Goal: Find specific page/section: Find specific page/section

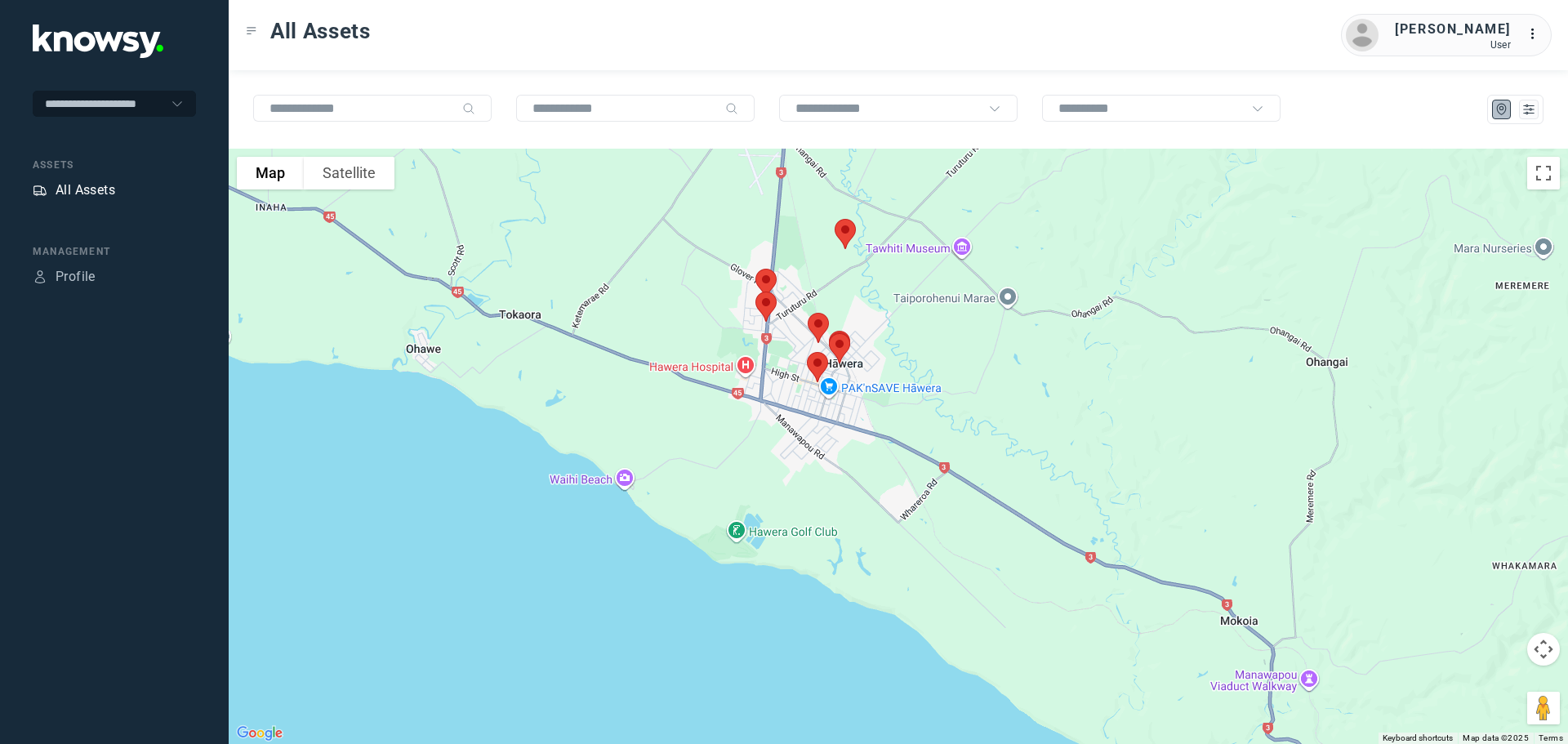
click at [110, 186] on div "All Assets" at bounding box center [86, 190] width 60 height 20
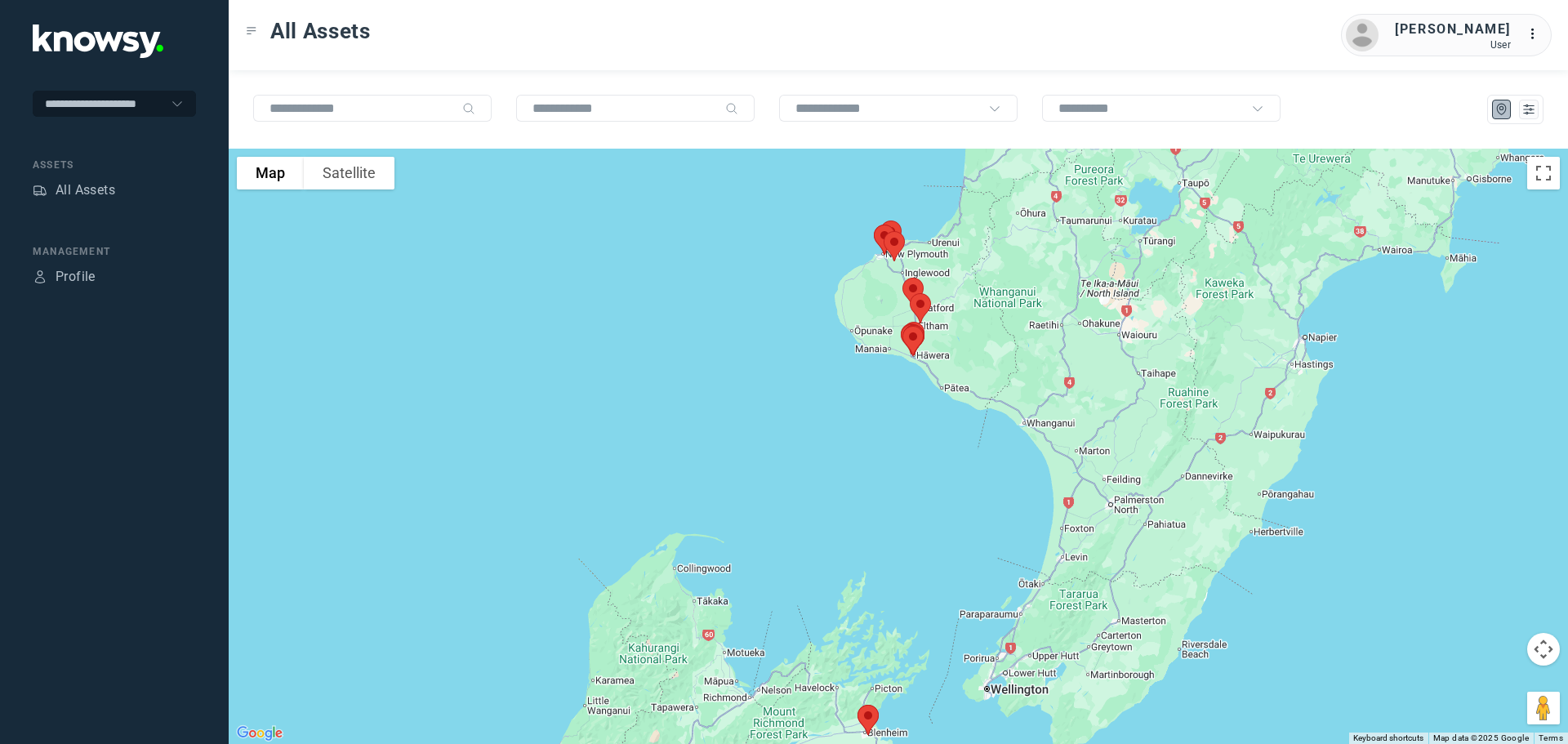
drag, startPoint x: 933, startPoint y: 435, endPoint x: 932, endPoint y: 542, distance: 107.0
click at [932, 542] on div at bounding box center [898, 446] width 1339 height 595
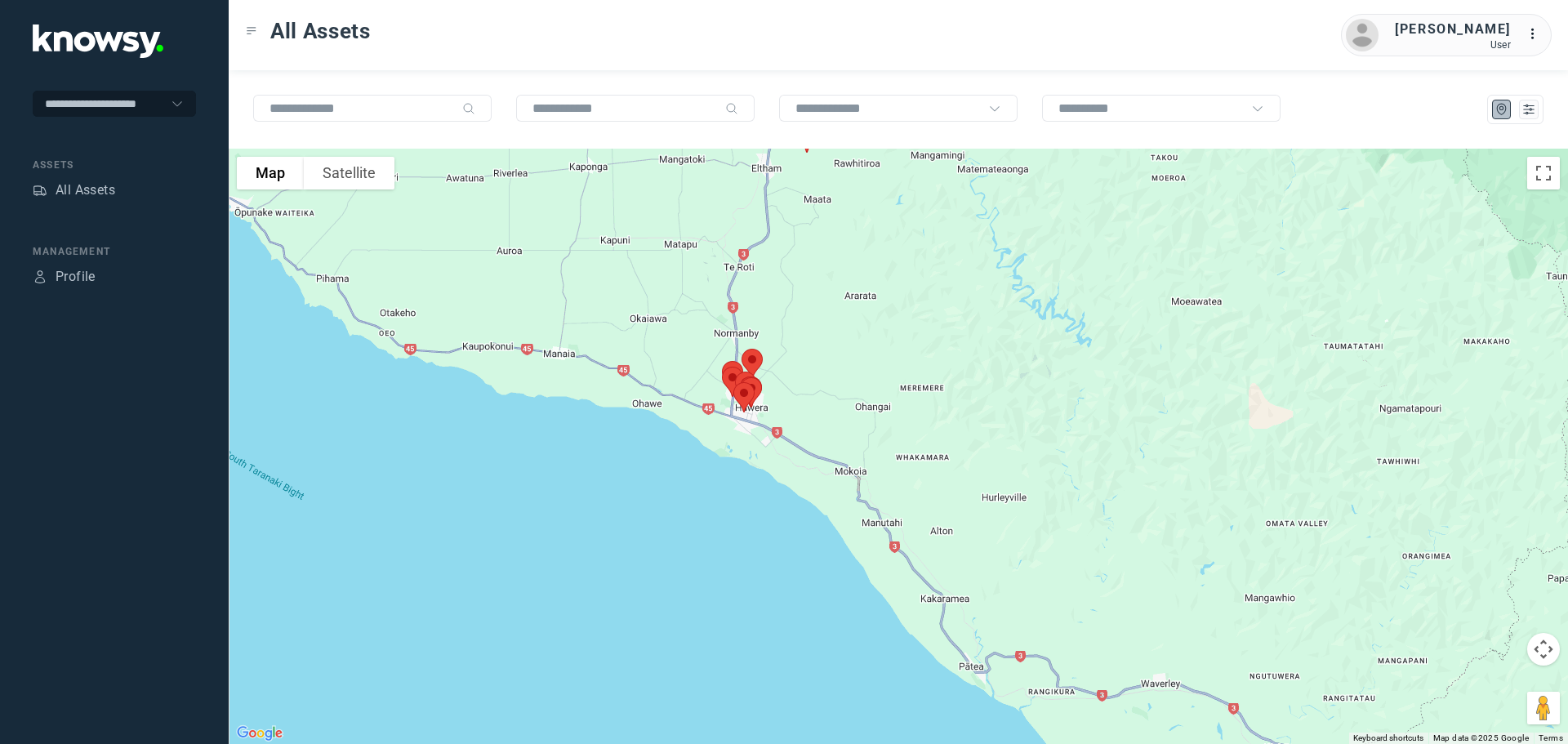
drag, startPoint x: 822, startPoint y: 372, endPoint x: 862, endPoint y: 477, distance: 112.4
click at [863, 472] on div at bounding box center [898, 446] width 1339 height 595
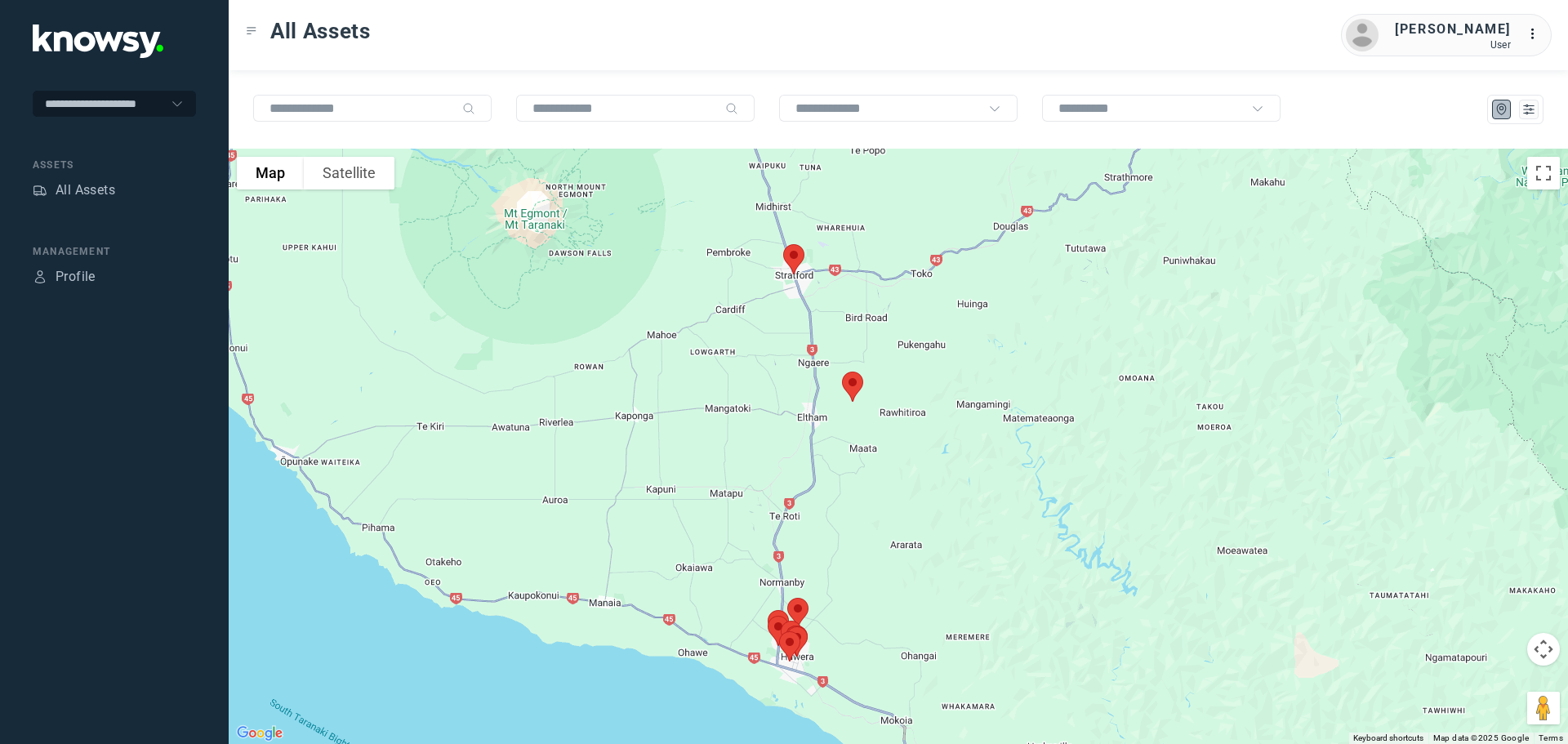
drag, startPoint x: 873, startPoint y: 393, endPoint x: 891, endPoint y: 549, distance: 157.0
click at [891, 549] on div at bounding box center [898, 446] width 1339 height 595
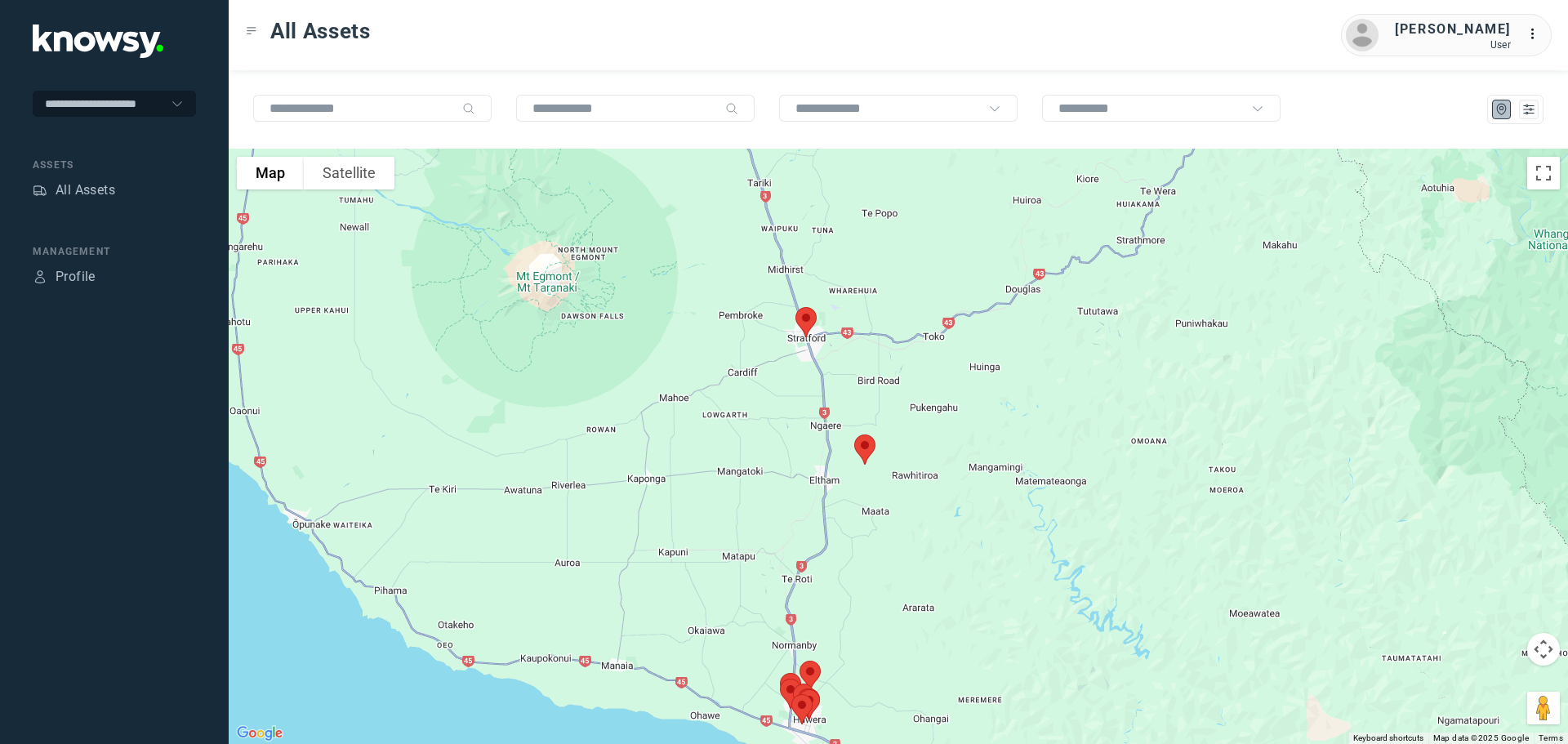
click at [803, 318] on img at bounding box center [806, 322] width 34 height 44
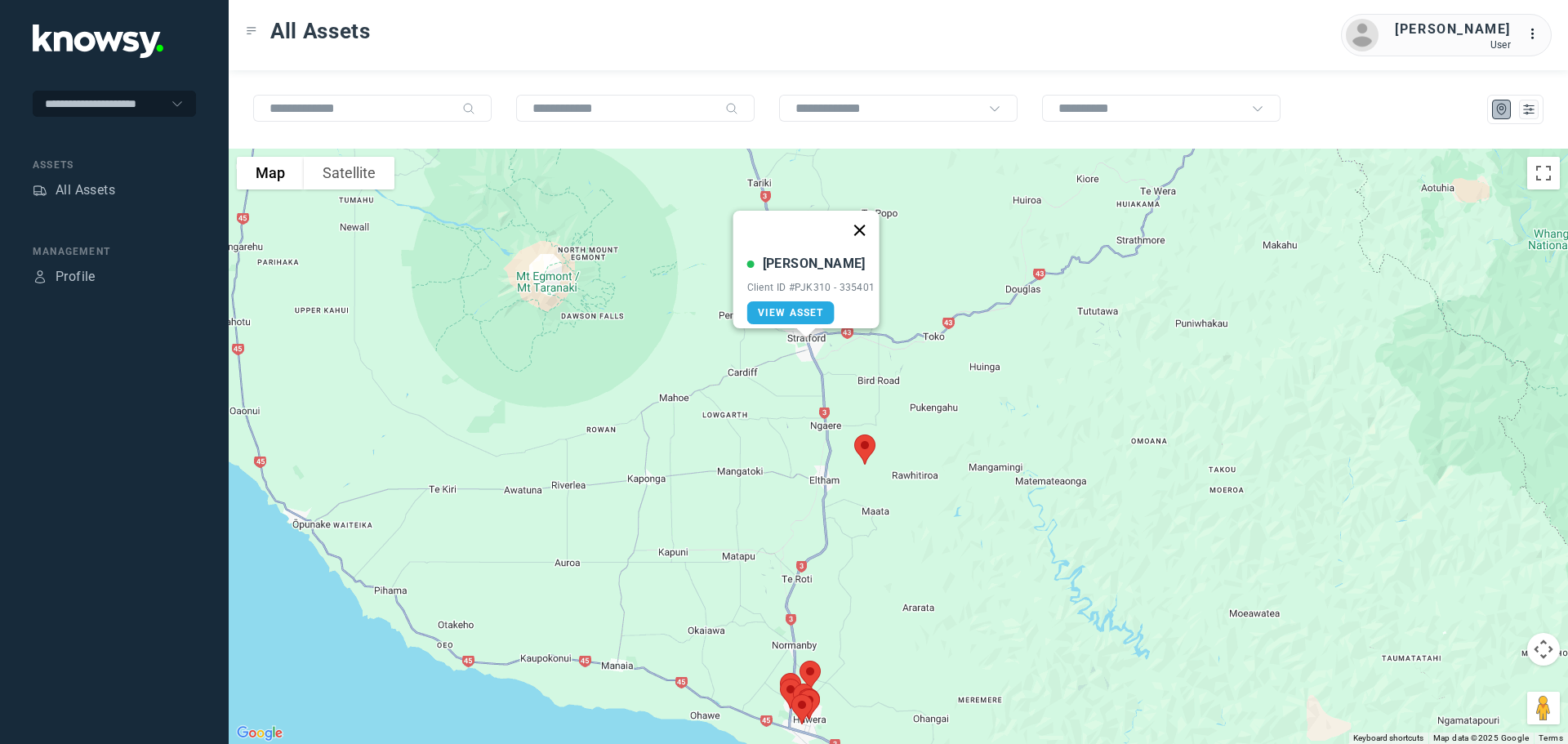
click at [864, 214] on button "Close" at bounding box center [859, 230] width 39 height 39
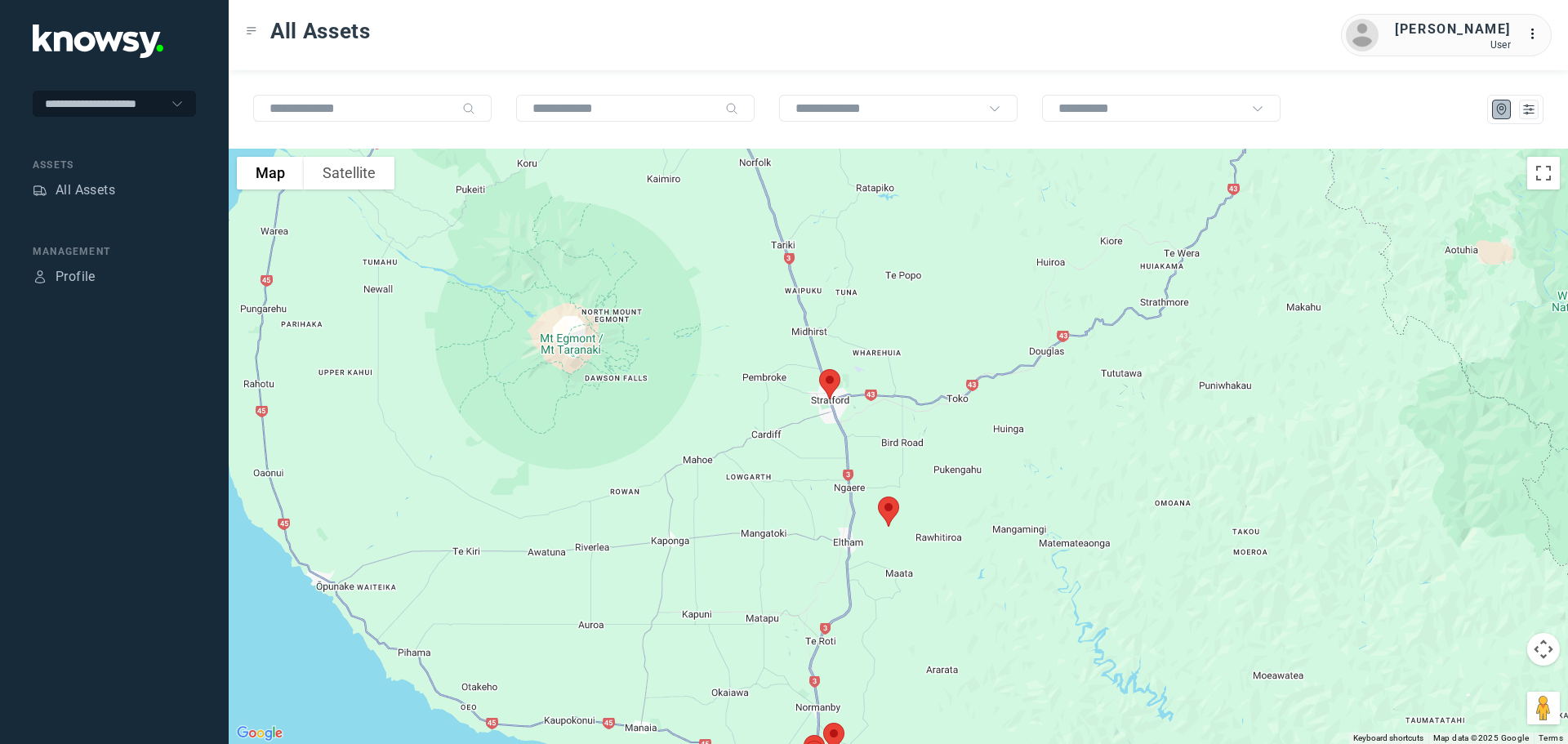
drag, startPoint x: 901, startPoint y: 403, endPoint x: 955, endPoint y: 551, distance: 157.5
click at [955, 551] on div "To navigate, press the arrow keys." at bounding box center [898, 446] width 1339 height 595
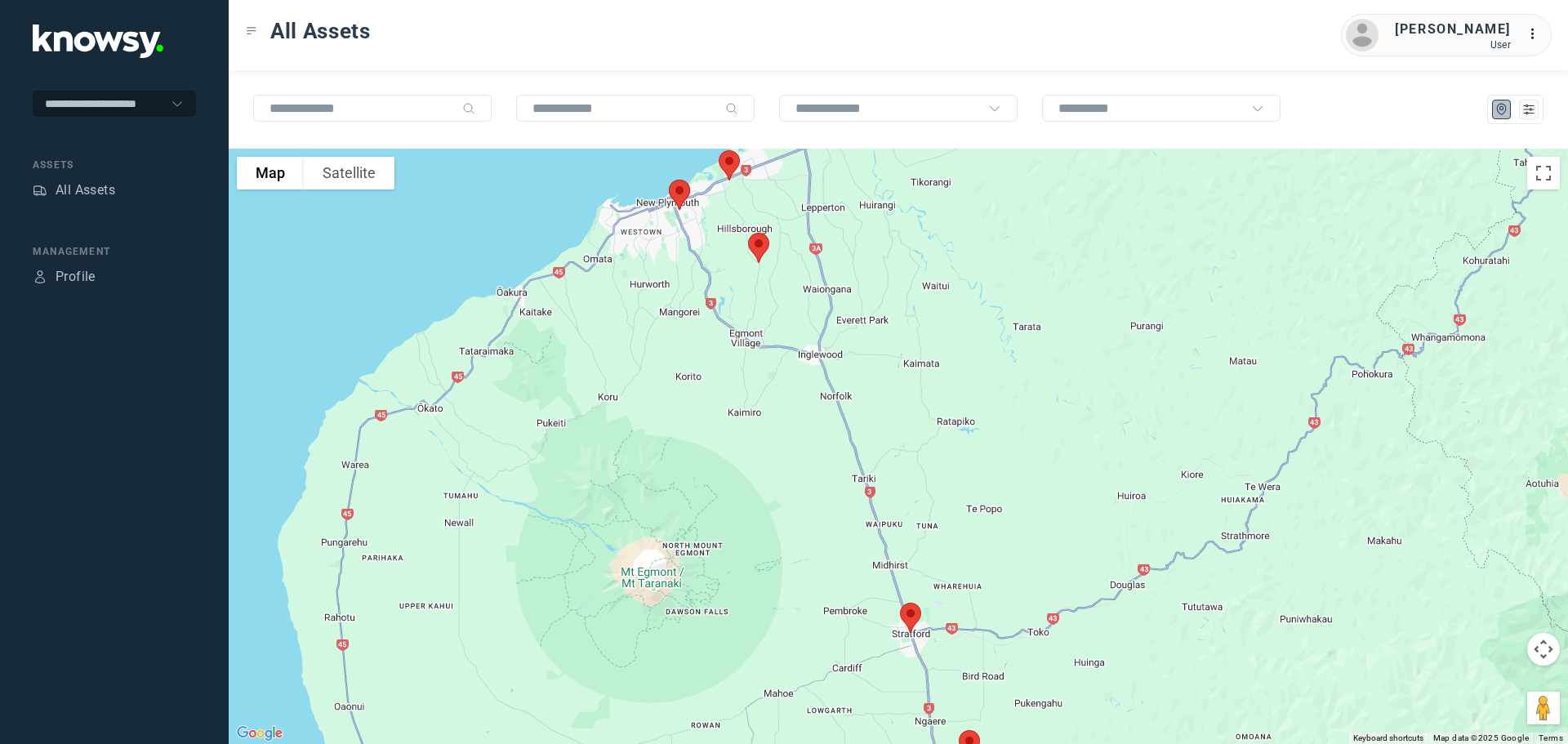
drag, startPoint x: 930, startPoint y: 473, endPoint x: 924, endPoint y: 457, distance: 17.1
click at [933, 485] on div at bounding box center [898, 446] width 1339 height 595
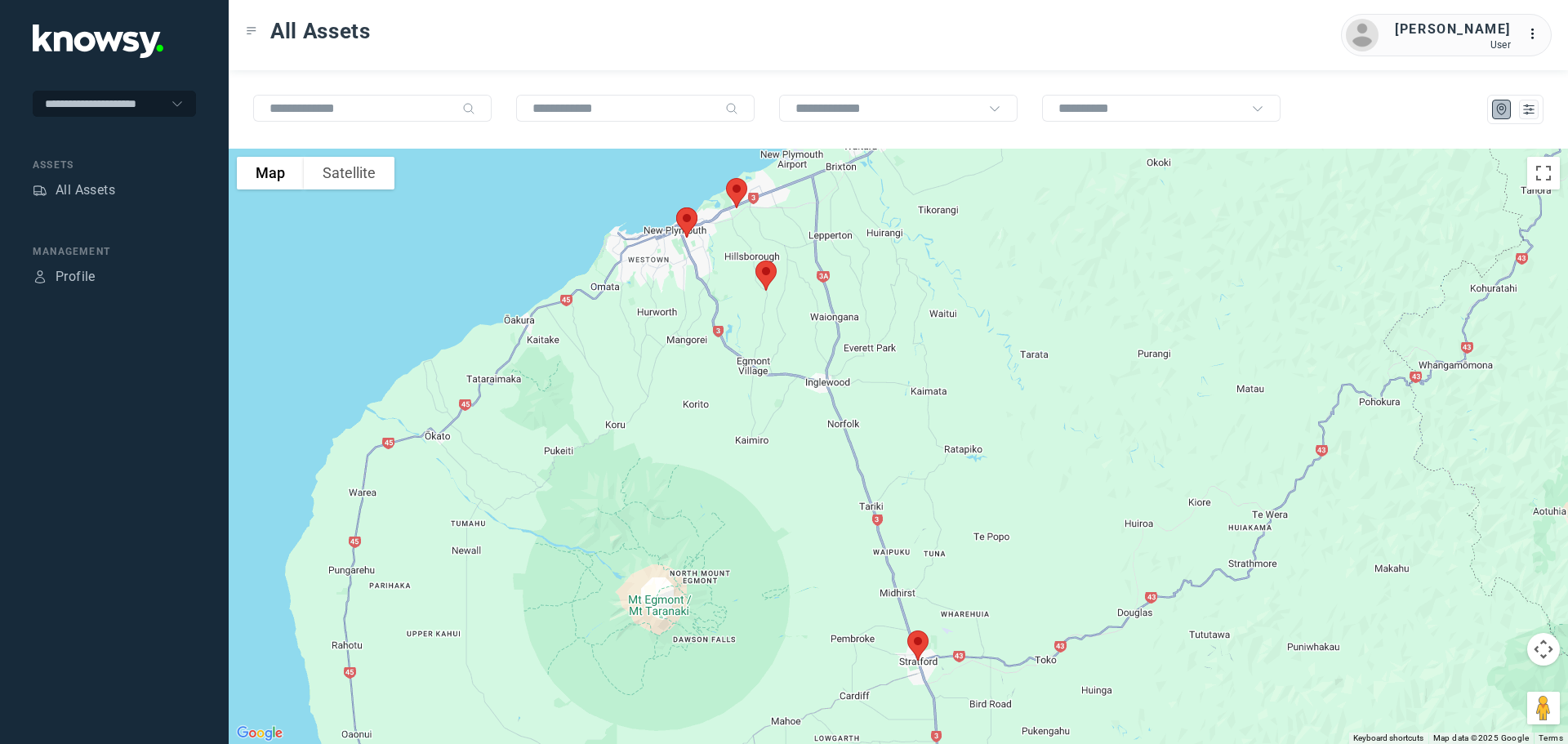
click at [770, 274] on img at bounding box center [766, 276] width 34 height 44
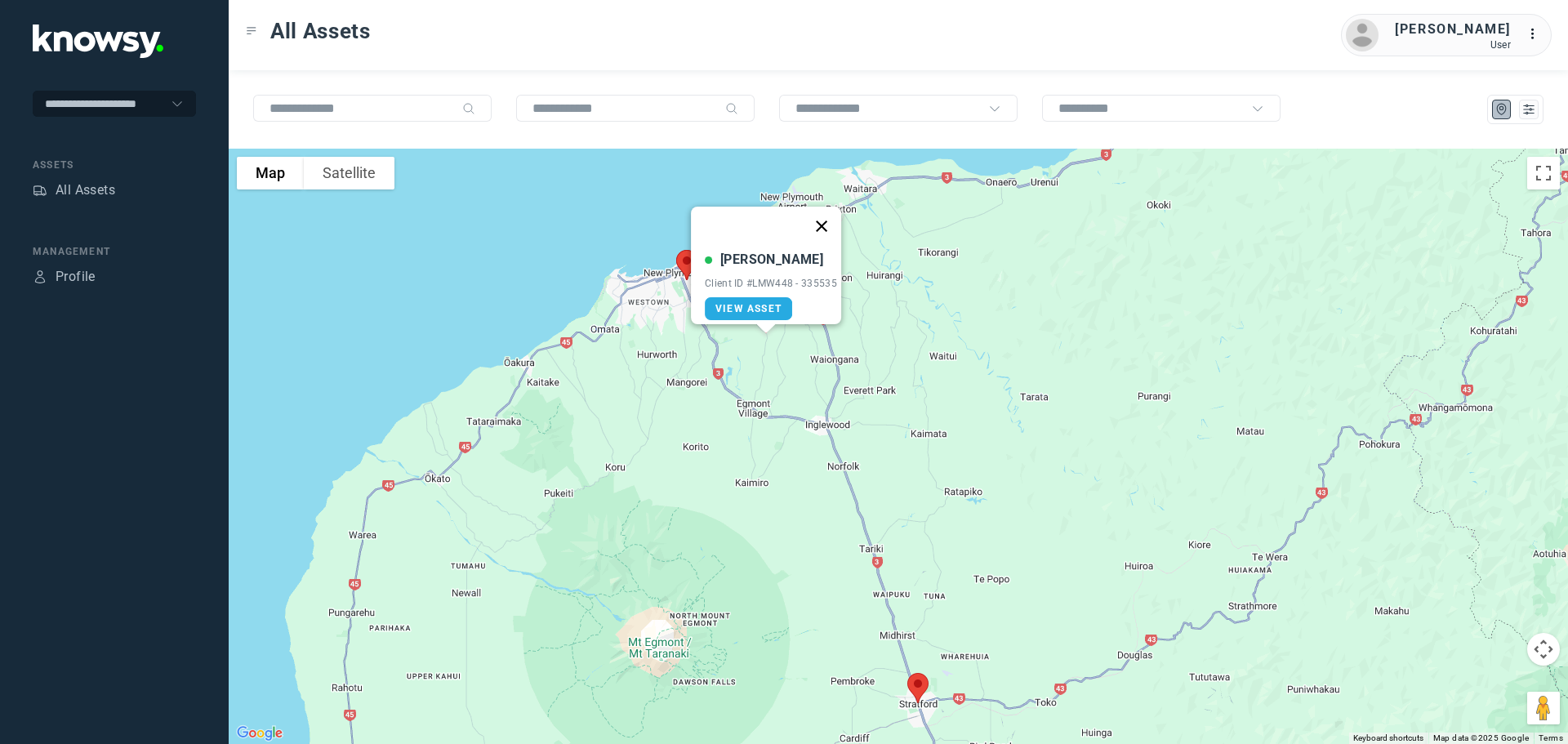
click at [824, 215] on button "Close" at bounding box center [821, 226] width 39 height 39
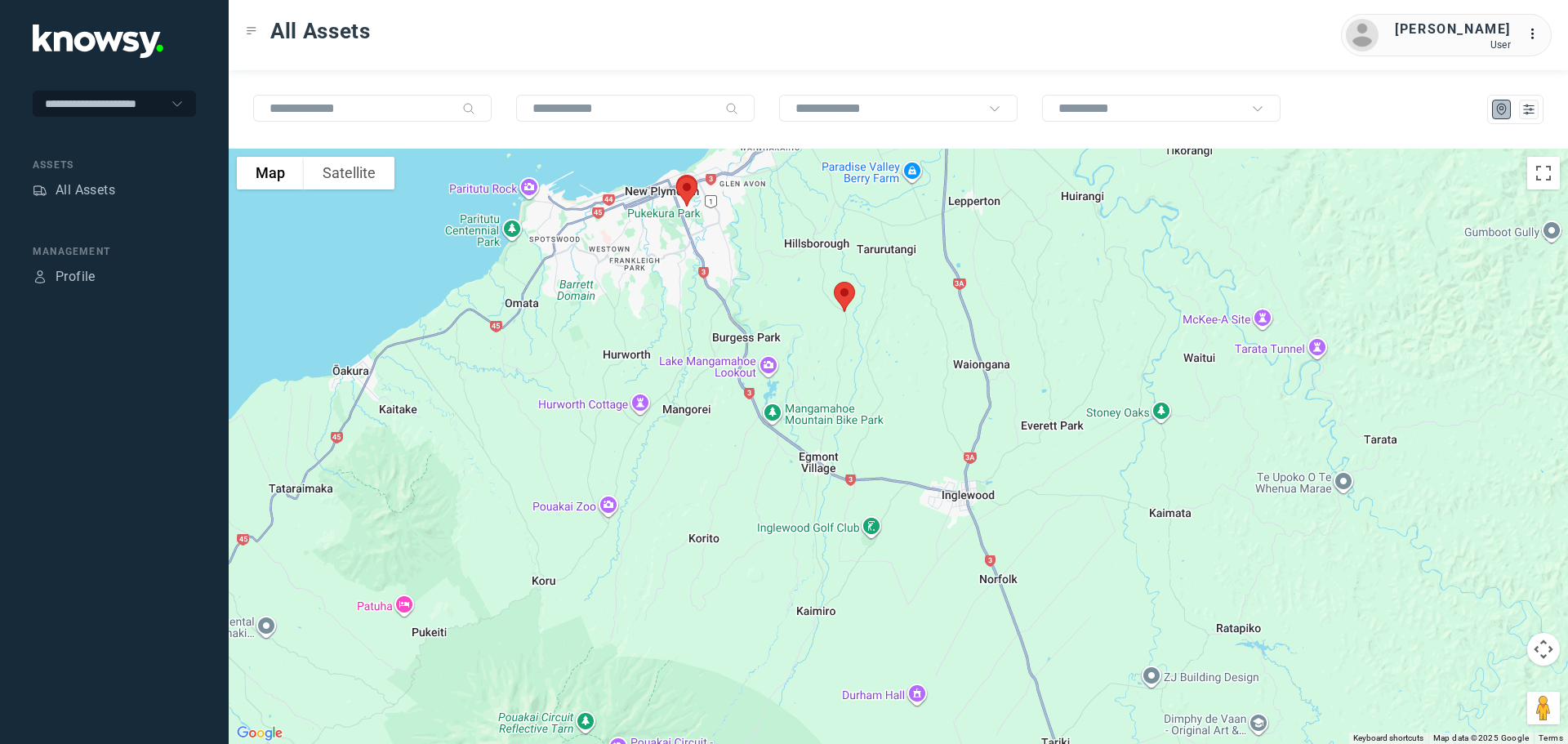
drag, startPoint x: 789, startPoint y: 271, endPoint x: 845, endPoint y: 354, distance: 100.1
click at [845, 354] on div "To navigate, press the arrow keys." at bounding box center [898, 446] width 1339 height 595
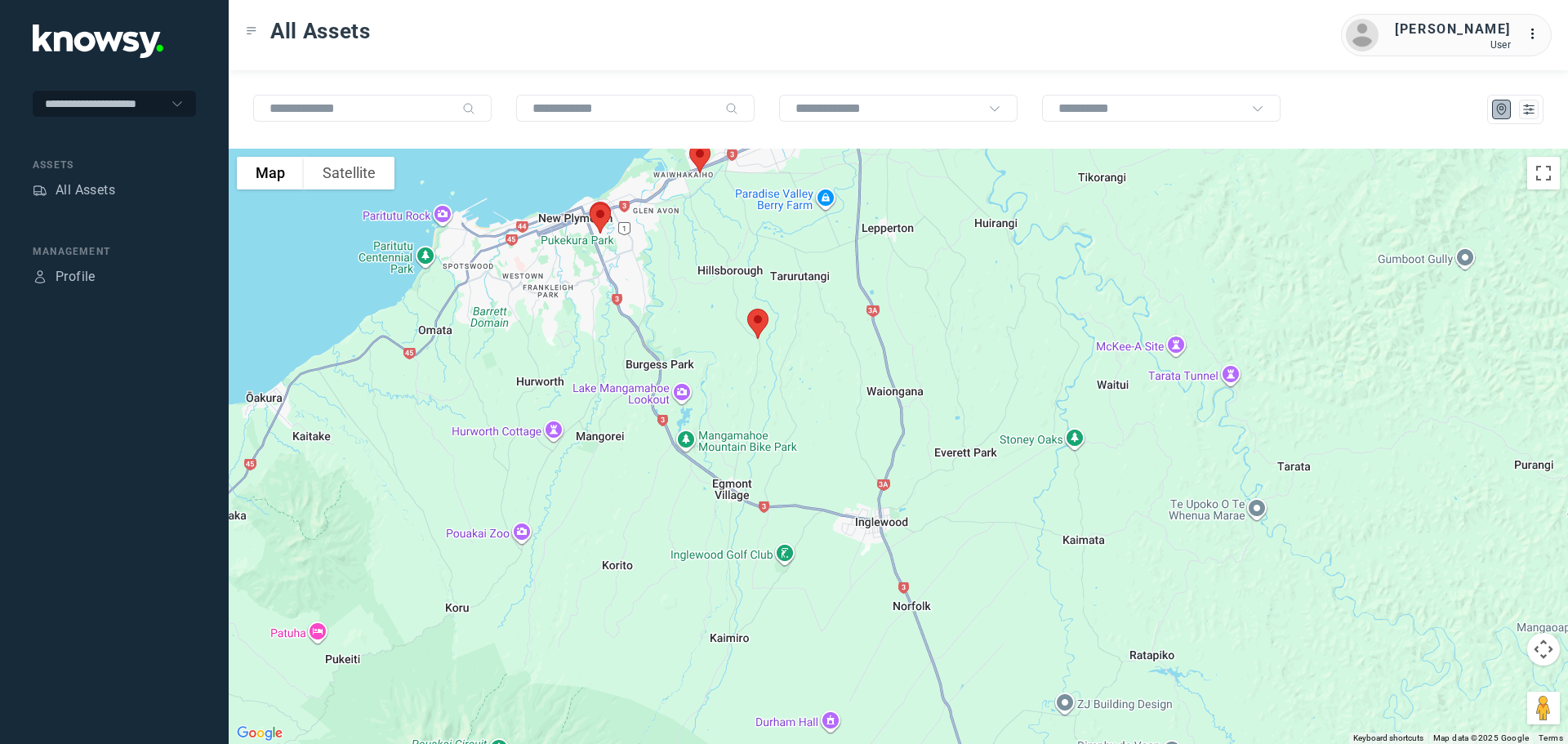
drag, startPoint x: 667, startPoint y: 259, endPoint x: 711, endPoint y: 366, distance: 115.7
click at [711, 366] on div "To navigate, press the arrow keys." at bounding box center [898, 446] width 1339 height 595
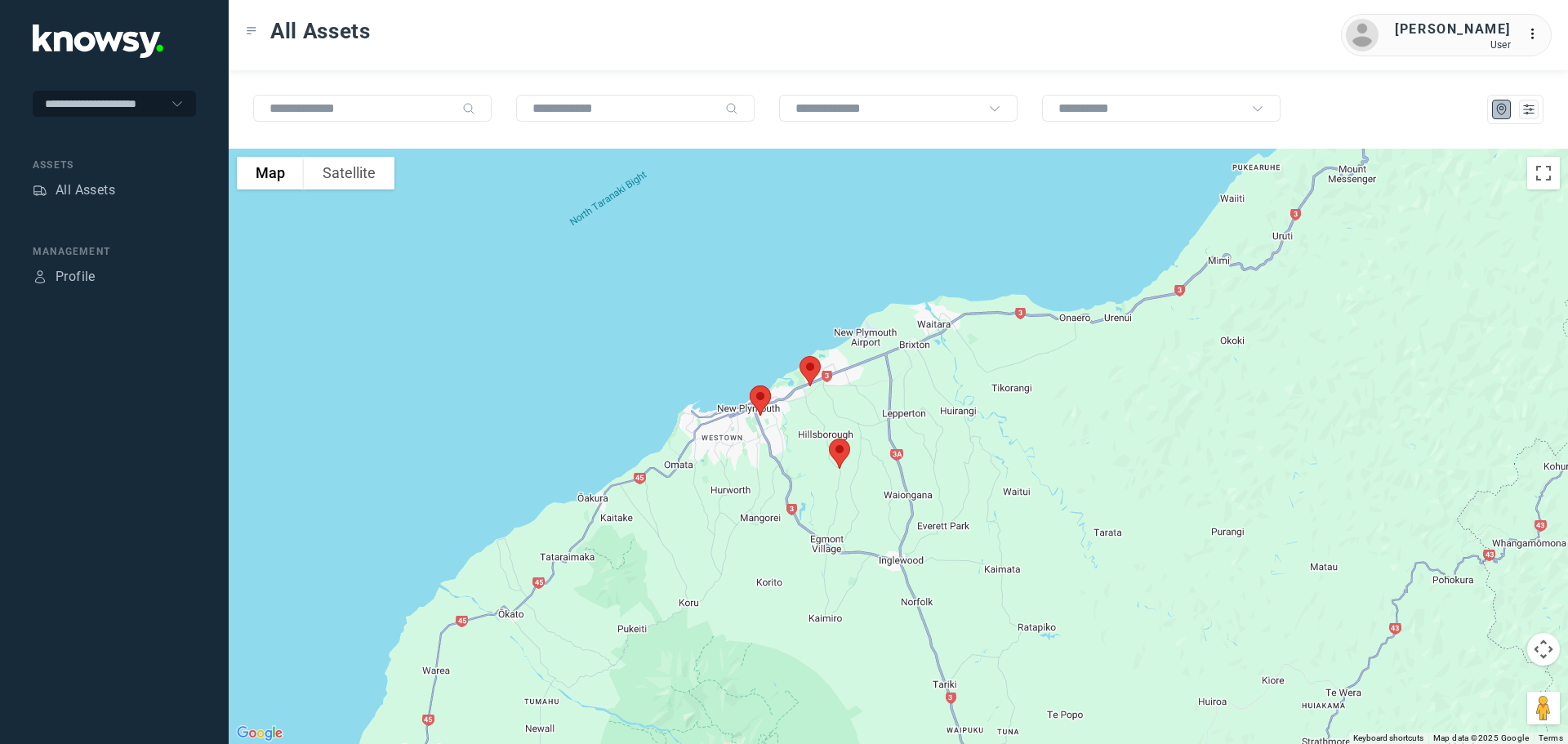
drag, startPoint x: 963, startPoint y: 535, endPoint x: 887, endPoint y: 223, distance: 321.1
click at [897, 245] on div "To navigate, press the arrow keys." at bounding box center [898, 446] width 1339 height 595
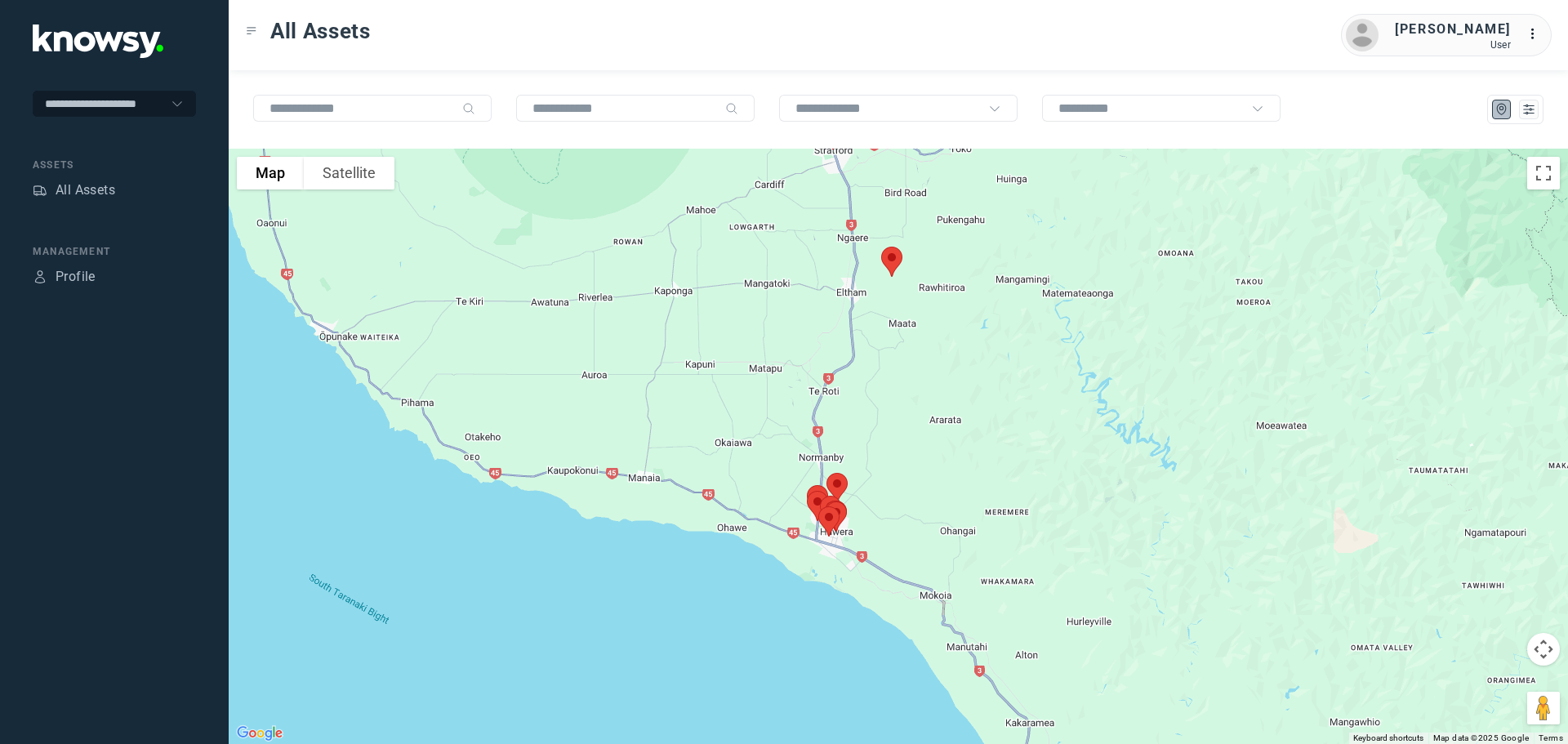
drag, startPoint x: 952, startPoint y: 431, endPoint x: 947, endPoint y: 408, distance: 23.5
click at [949, 413] on div "To navigate, press the arrow keys." at bounding box center [898, 446] width 1339 height 595
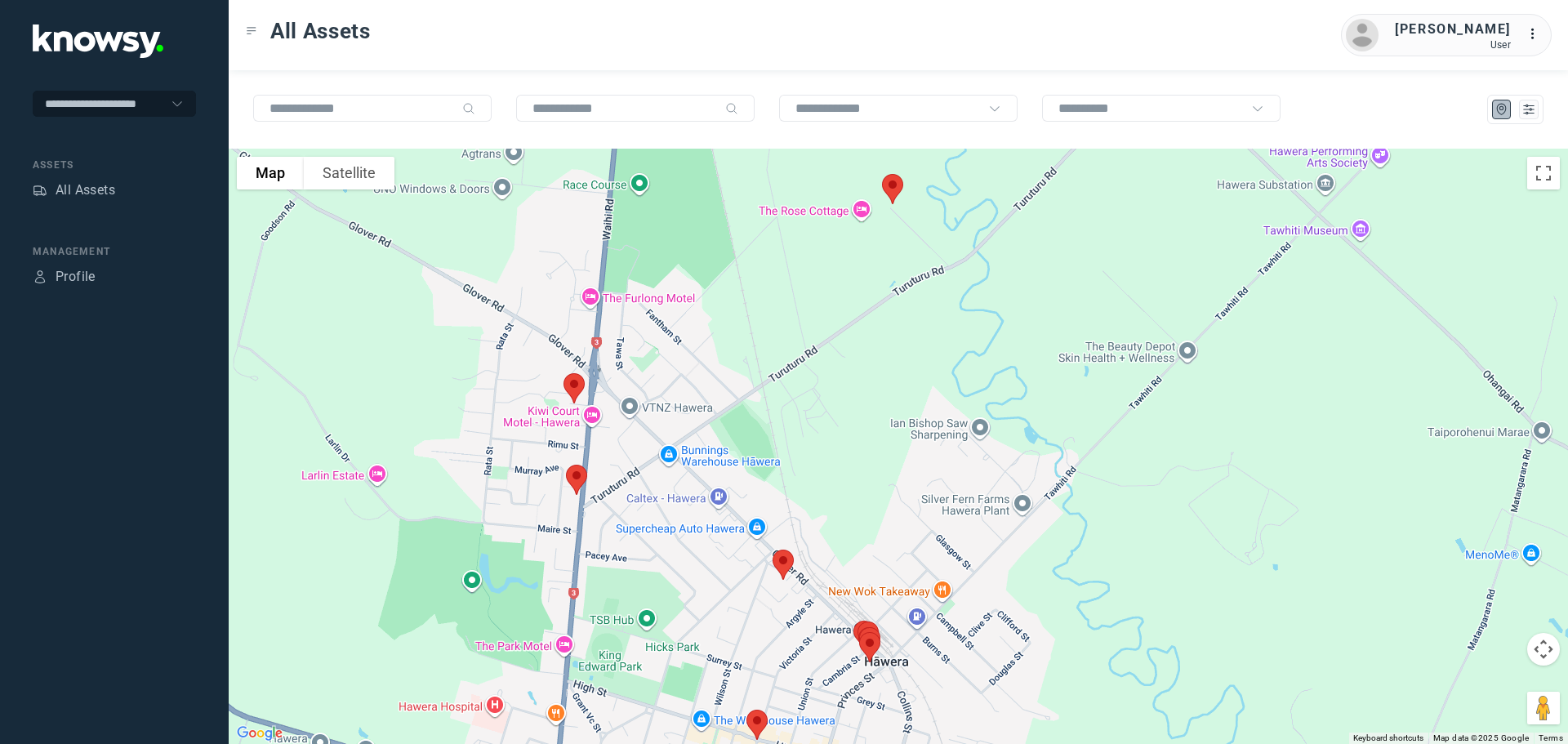
click at [580, 479] on img at bounding box center [576, 479] width 34 height 44
click at [637, 374] on button "Close" at bounding box center [630, 388] width 39 height 39
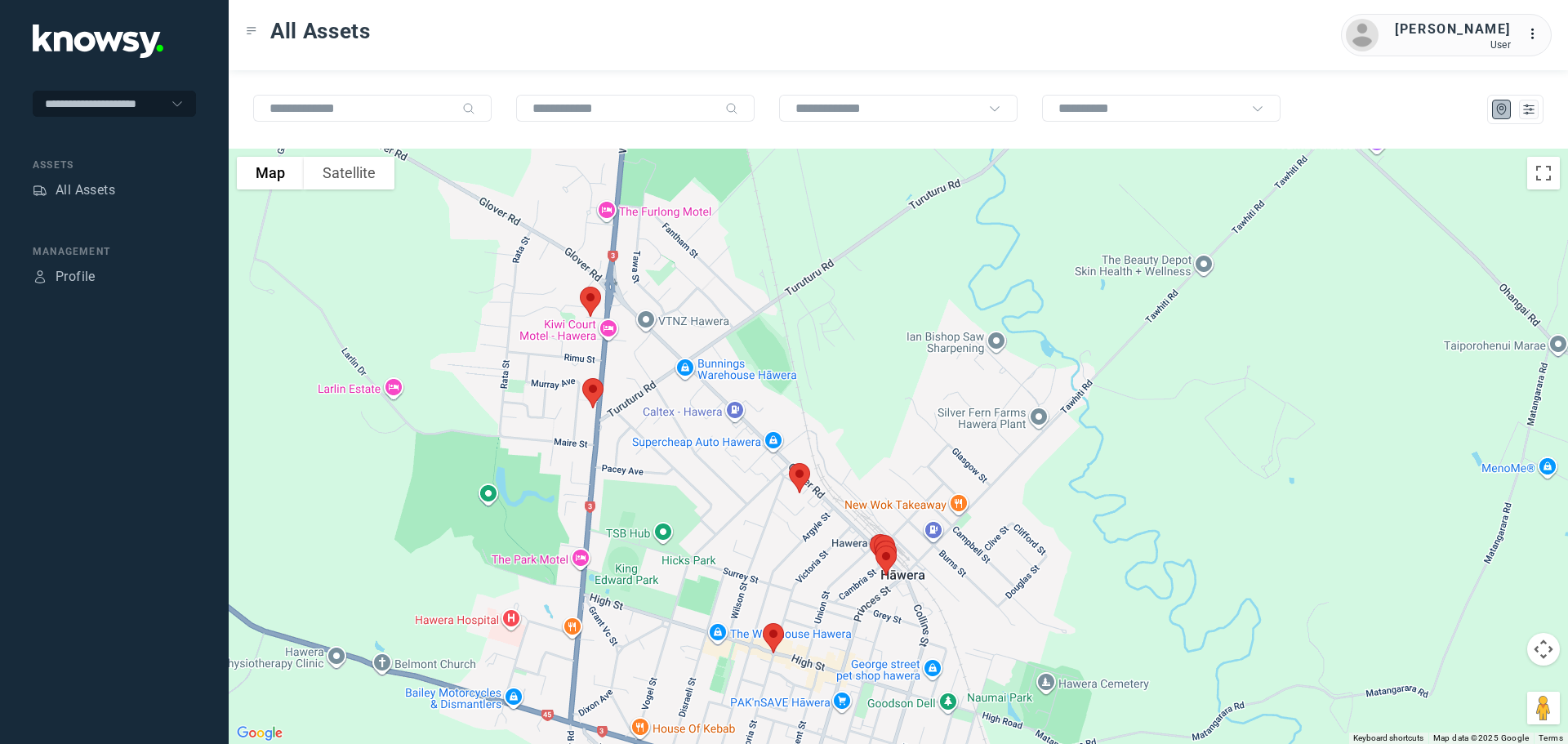
drag, startPoint x: 913, startPoint y: 581, endPoint x: 904, endPoint y: 388, distance: 193.2
click at [914, 395] on div "To navigate, press the arrow keys." at bounding box center [898, 446] width 1339 height 595
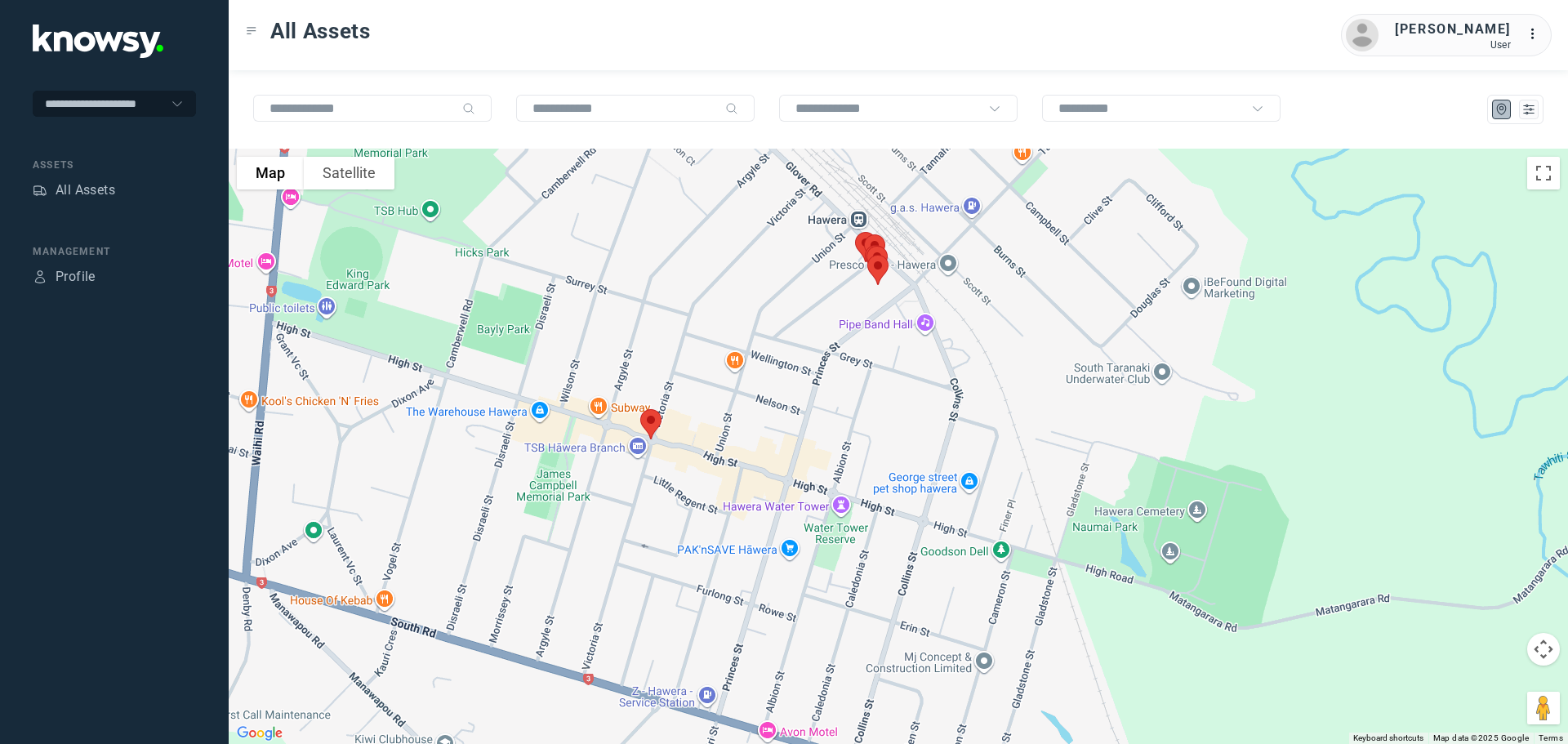
click at [647, 424] on img at bounding box center [651, 424] width 34 height 44
click at [711, 322] on button "Close" at bounding box center [703, 332] width 39 height 39
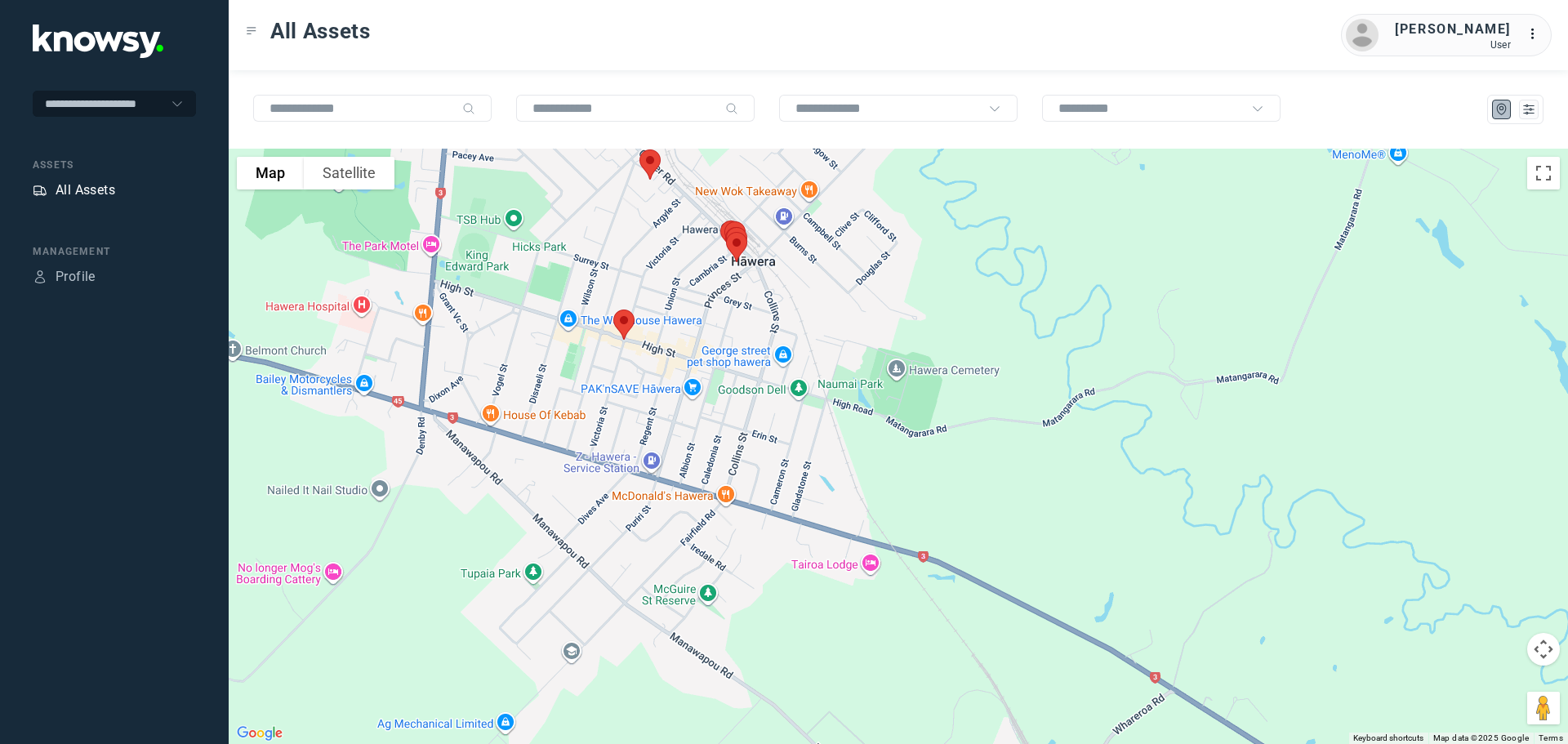
click at [110, 190] on div "All Assets" at bounding box center [86, 190] width 60 height 20
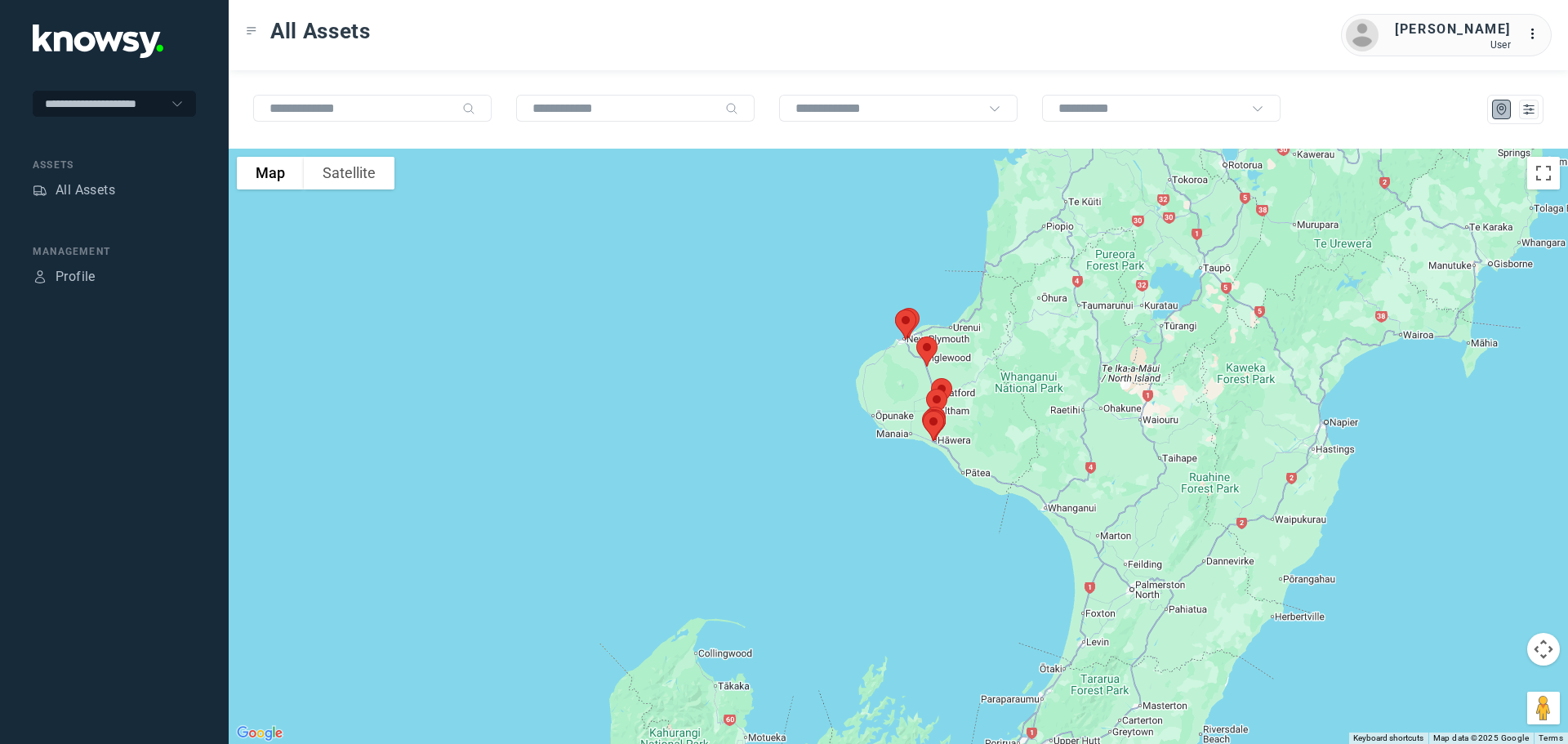
drag, startPoint x: 947, startPoint y: 420, endPoint x: 945, endPoint y: 478, distance: 58.0
click at [945, 478] on div at bounding box center [898, 446] width 1339 height 595
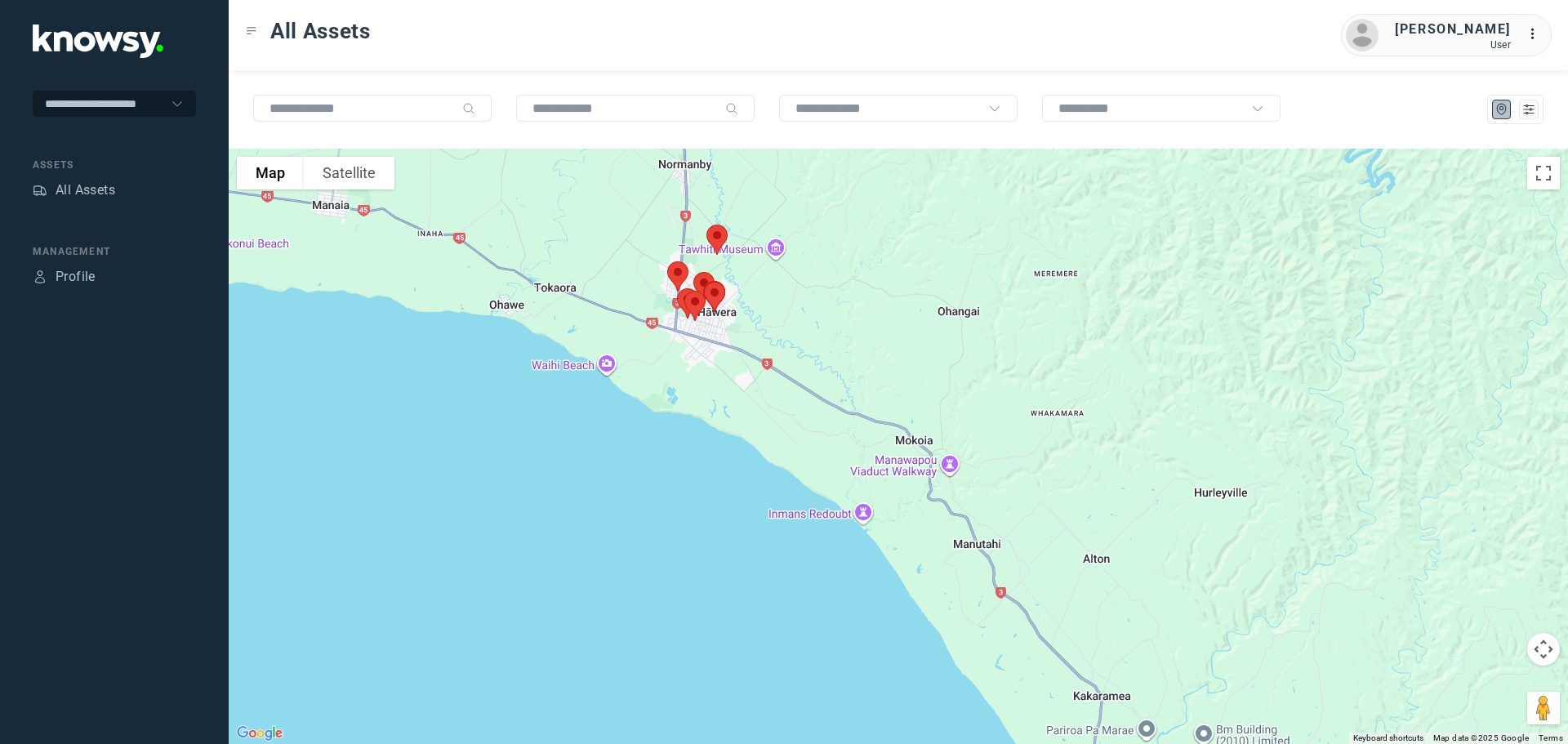
drag, startPoint x: 844, startPoint y: 331, endPoint x: 957, endPoint y: 350, distance: 114.6
click at [957, 350] on div at bounding box center [898, 446] width 1339 height 595
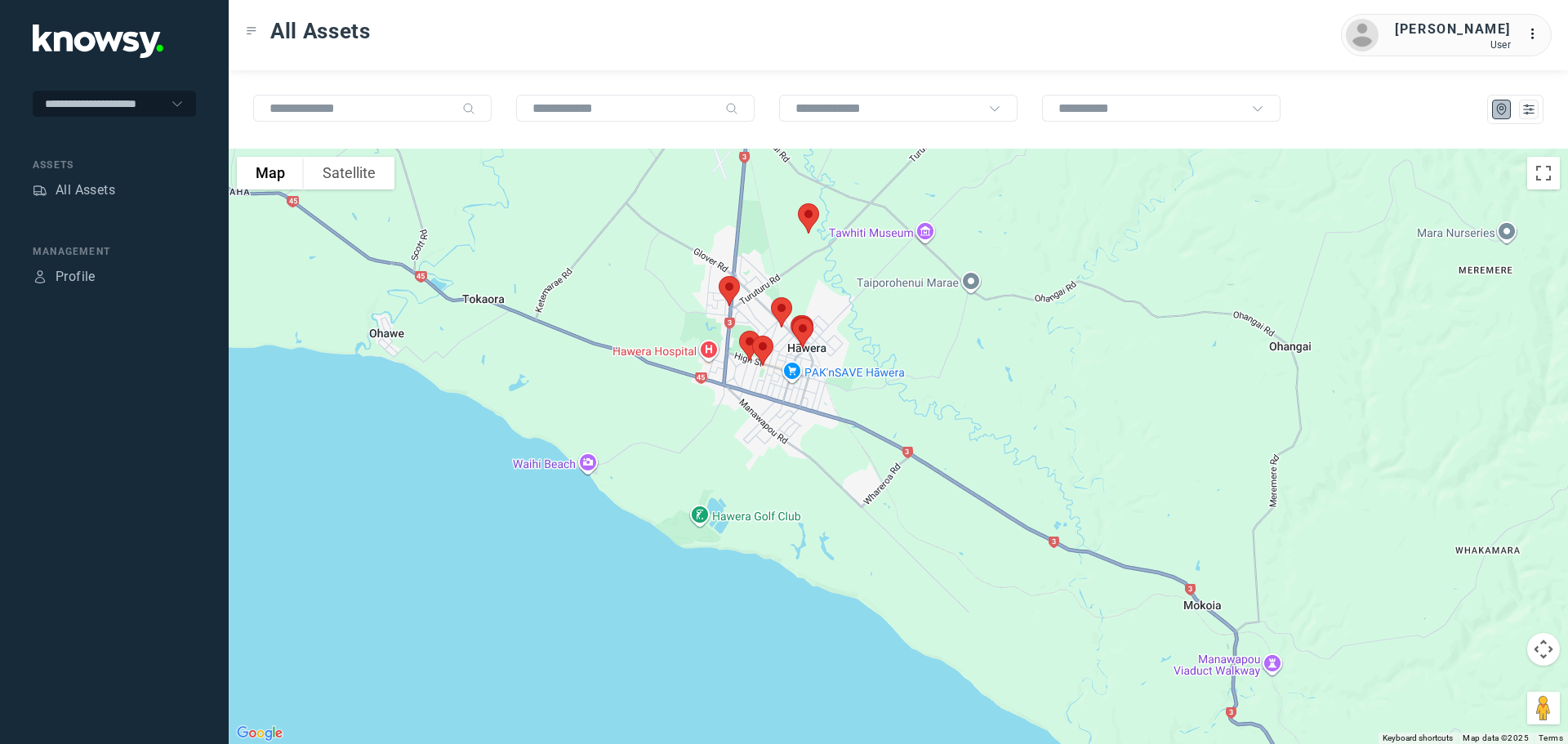
drag, startPoint x: 826, startPoint y: 307, endPoint x: 942, endPoint y: 373, distance: 133.5
click at [942, 373] on div at bounding box center [898, 446] width 1339 height 595
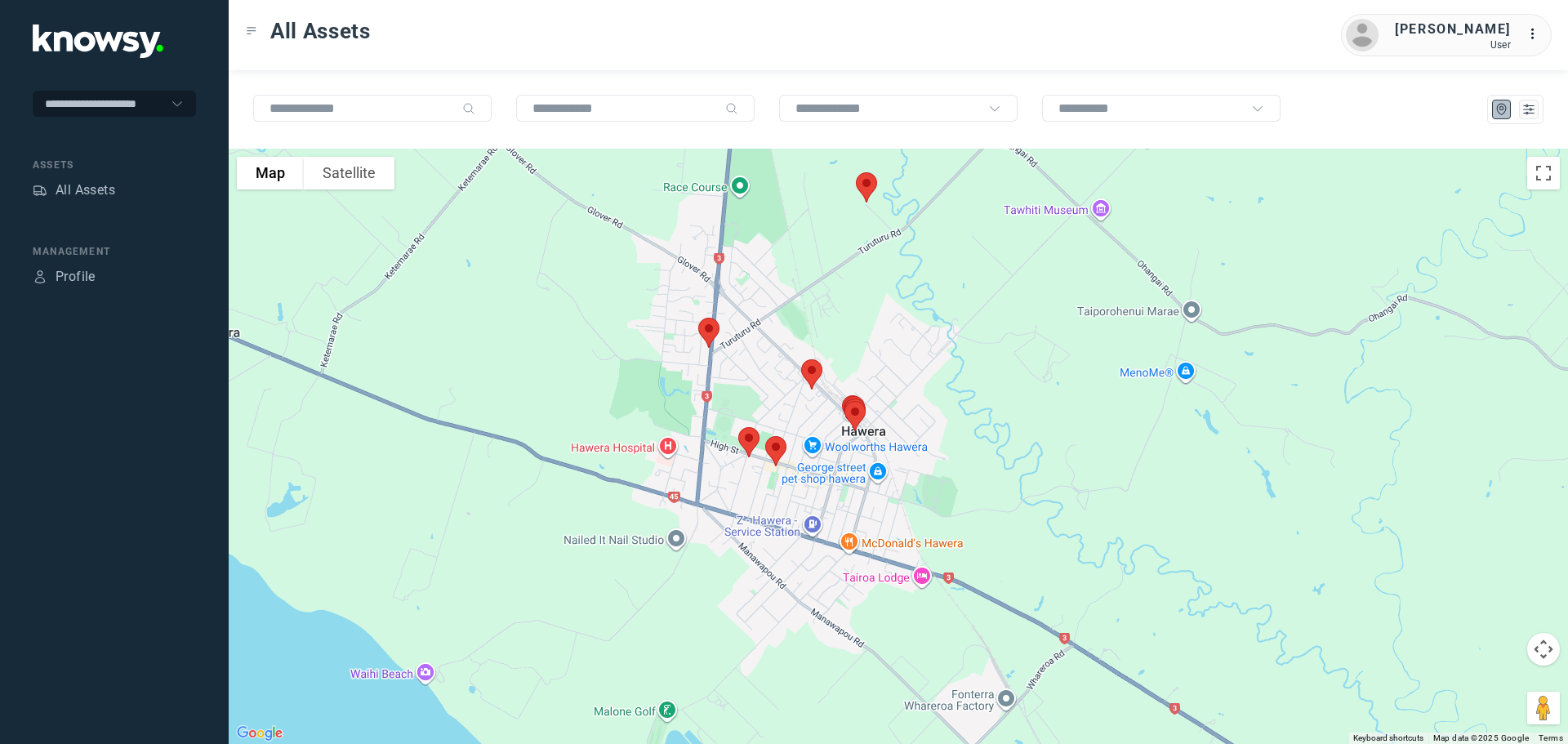
drag, startPoint x: 835, startPoint y: 307, endPoint x: 902, endPoint y: 383, distance: 101.3
click at [903, 382] on div at bounding box center [898, 446] width 1339 height 595
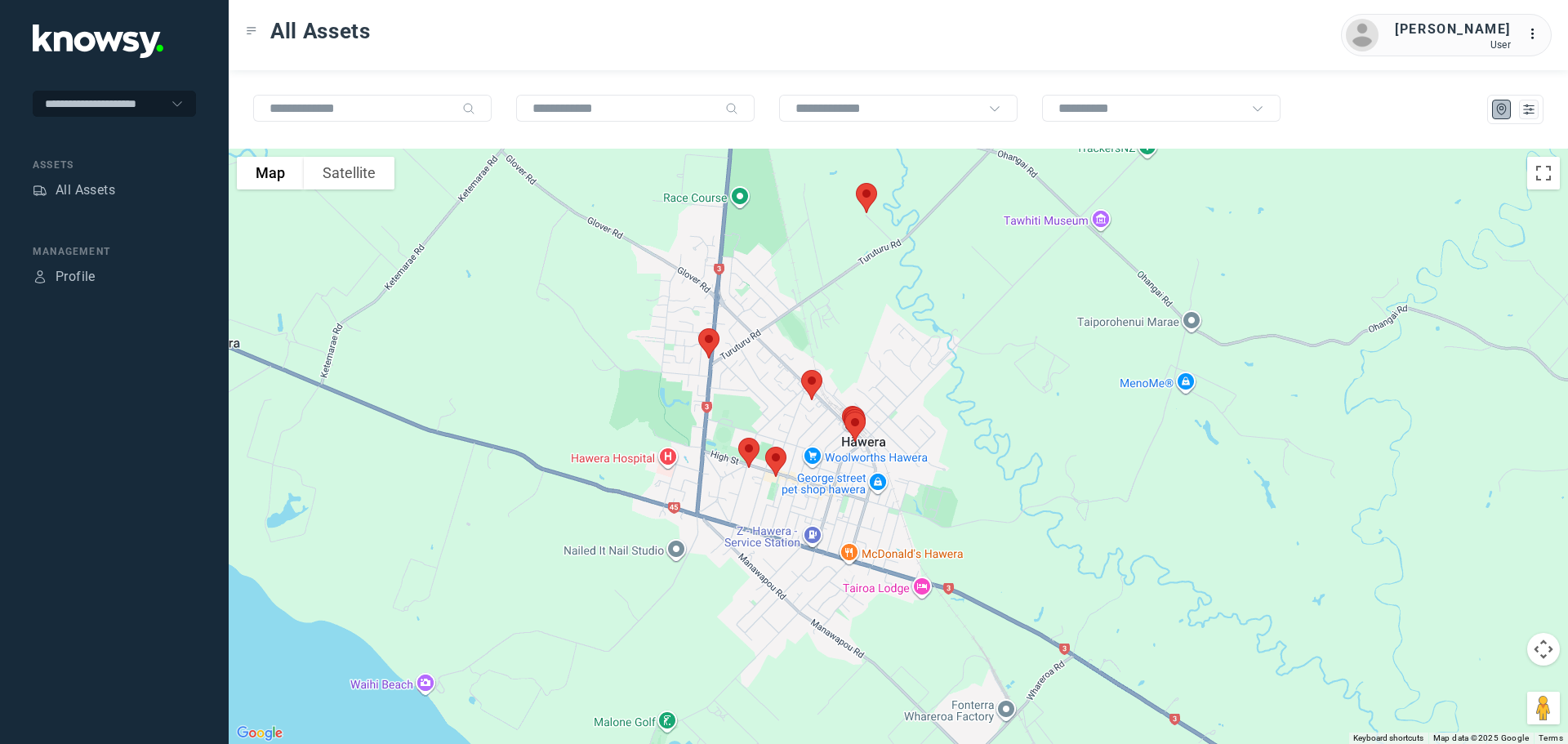
click at [815, 378] on img at bounding box center [812, 384] width 34 height 44
click at [873, 281] on button "Close" at bounding box center [864, 293] width 39 height 39
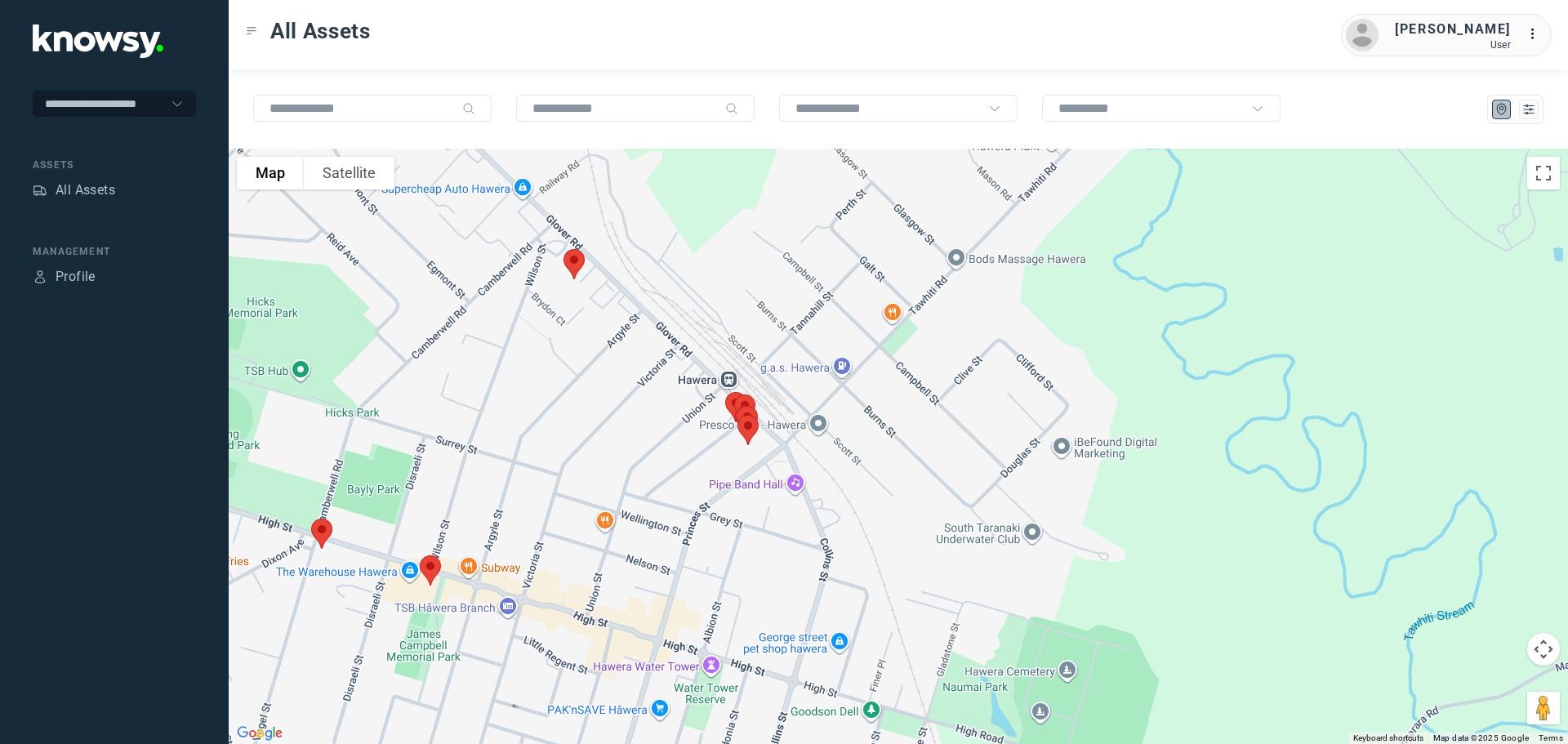
click at [426, 566] on img at bounding box center [430, 570] width 34 height 44
click at [495, 468] on button "Close" at bounding box center [485, 479] width 39 height 39
click at [318, 533] on img at bounding box center [322, 533] width 34 height 44
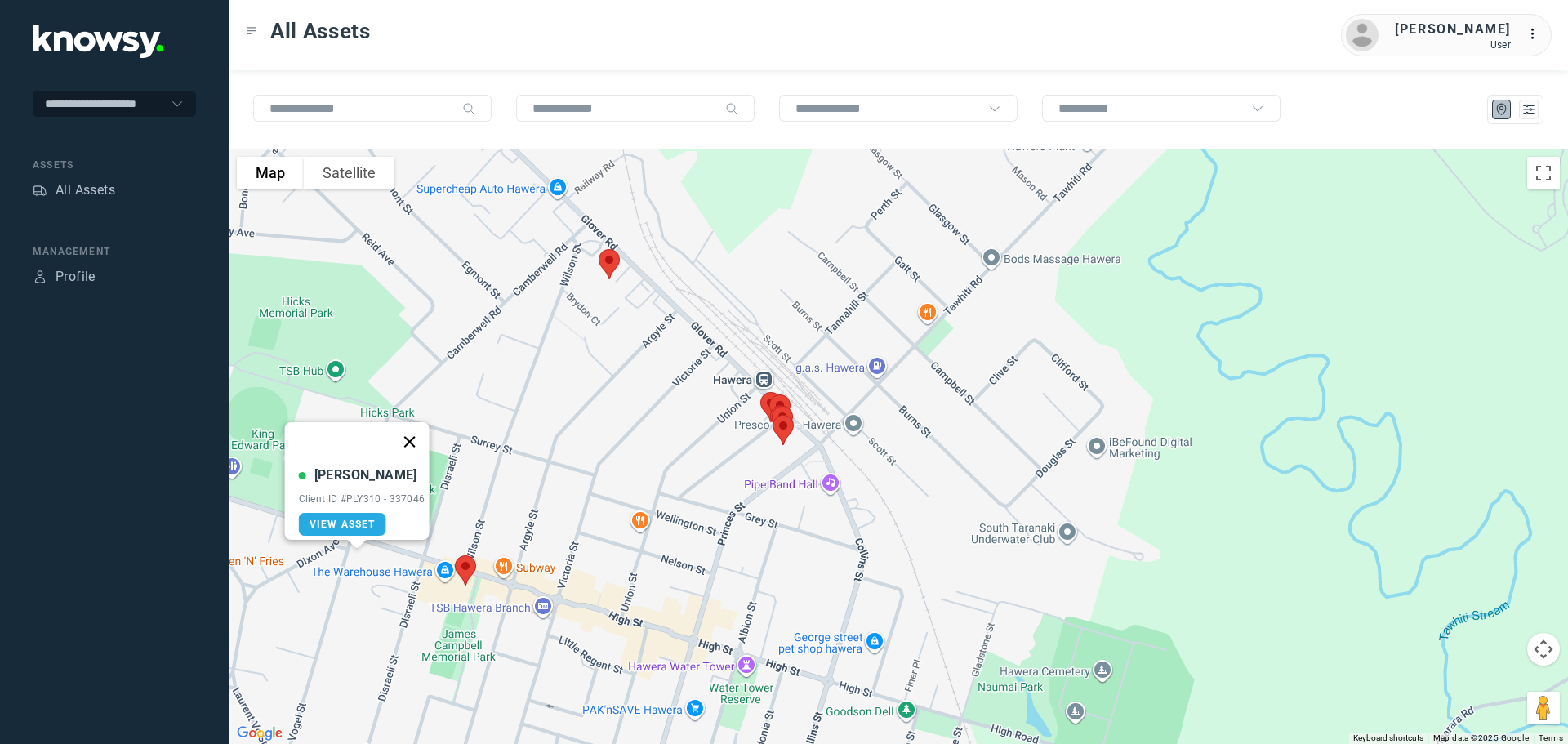
click at [419, 432] on button "Close" at bounding box center [409, 442] width 39 height 39
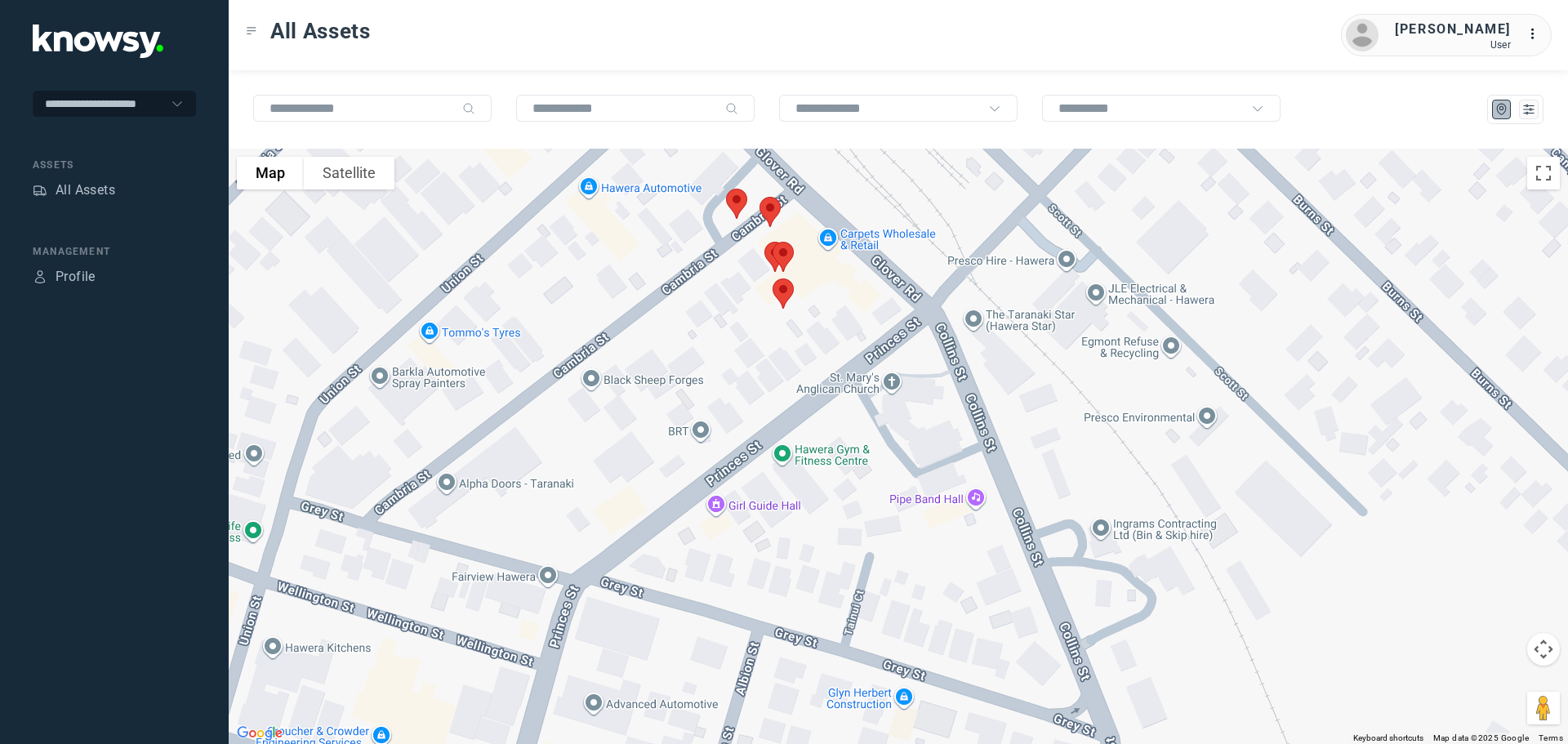
drag, startPoint x: 754, startPoint y: 364, endPoint x: 820, endPoint y: 468, distance: 123.2
click at [819, 467] on div at bounding box center [898, 446] width 1339 height 595
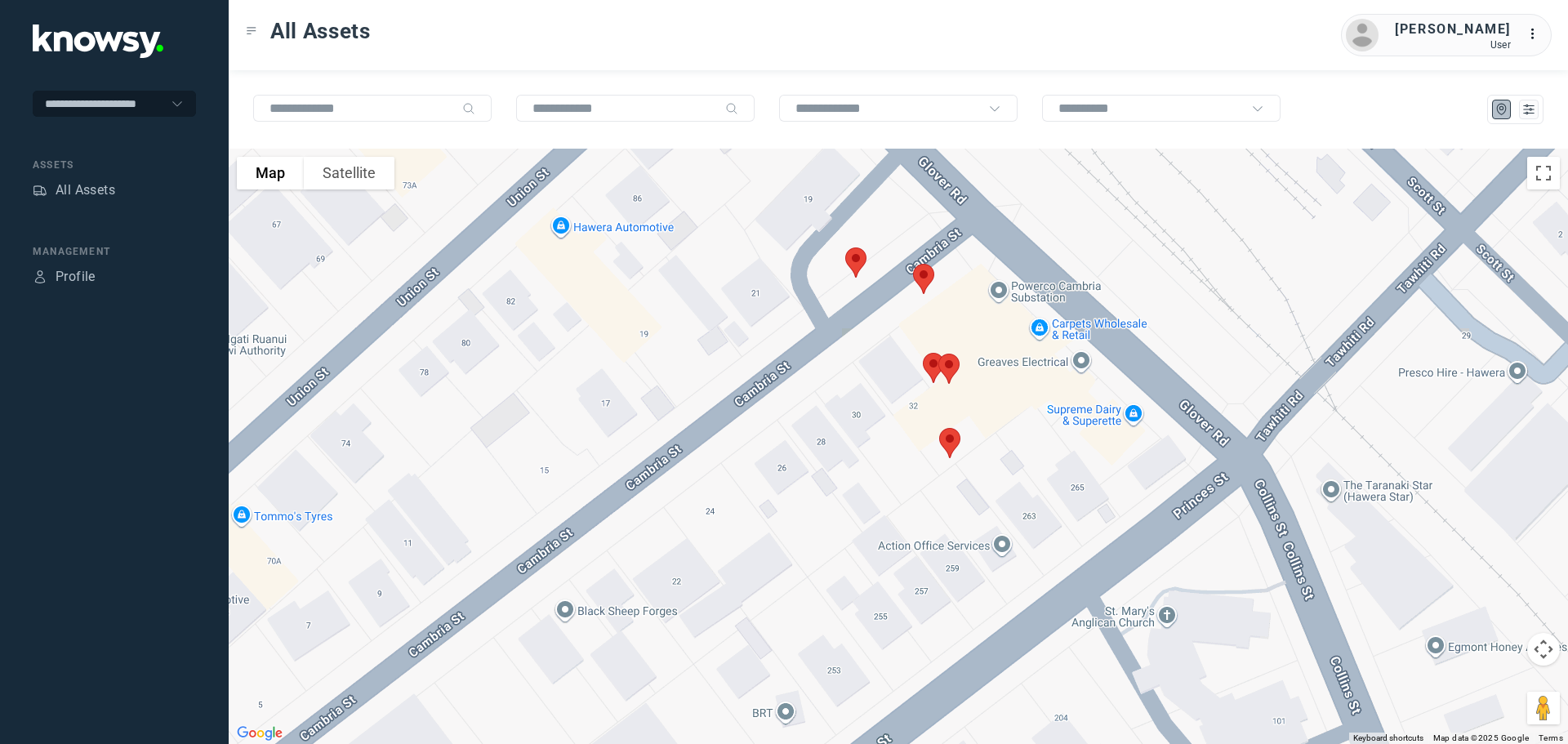
click at [853, 264] on img at bounding box center [856, 262] width 34 height 44
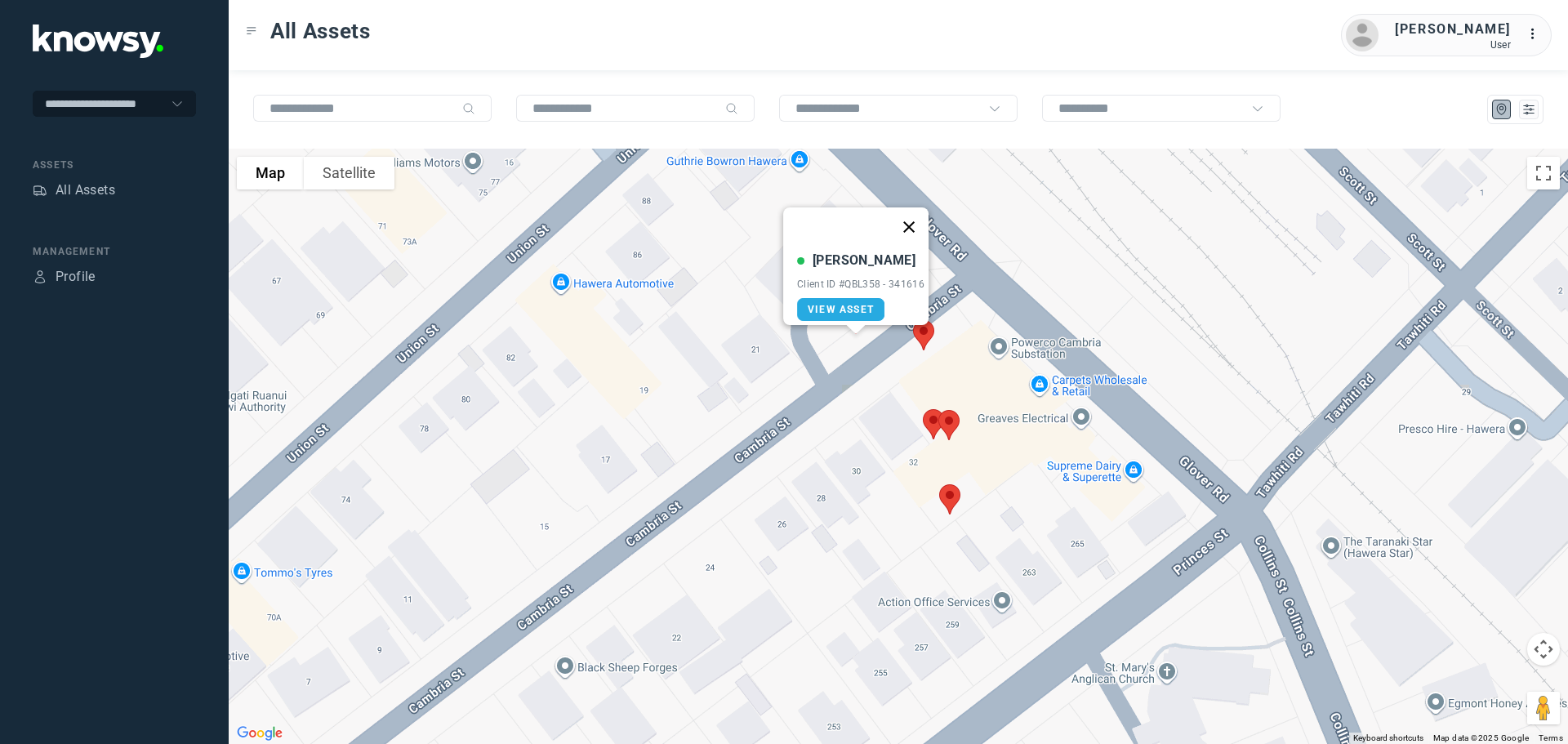
click at [917, 215] on button "Close" at bounding box center [909, 227] width 39 height 39
click at [921, 336] on img at bounding box center [923, 335] width 34 height 44
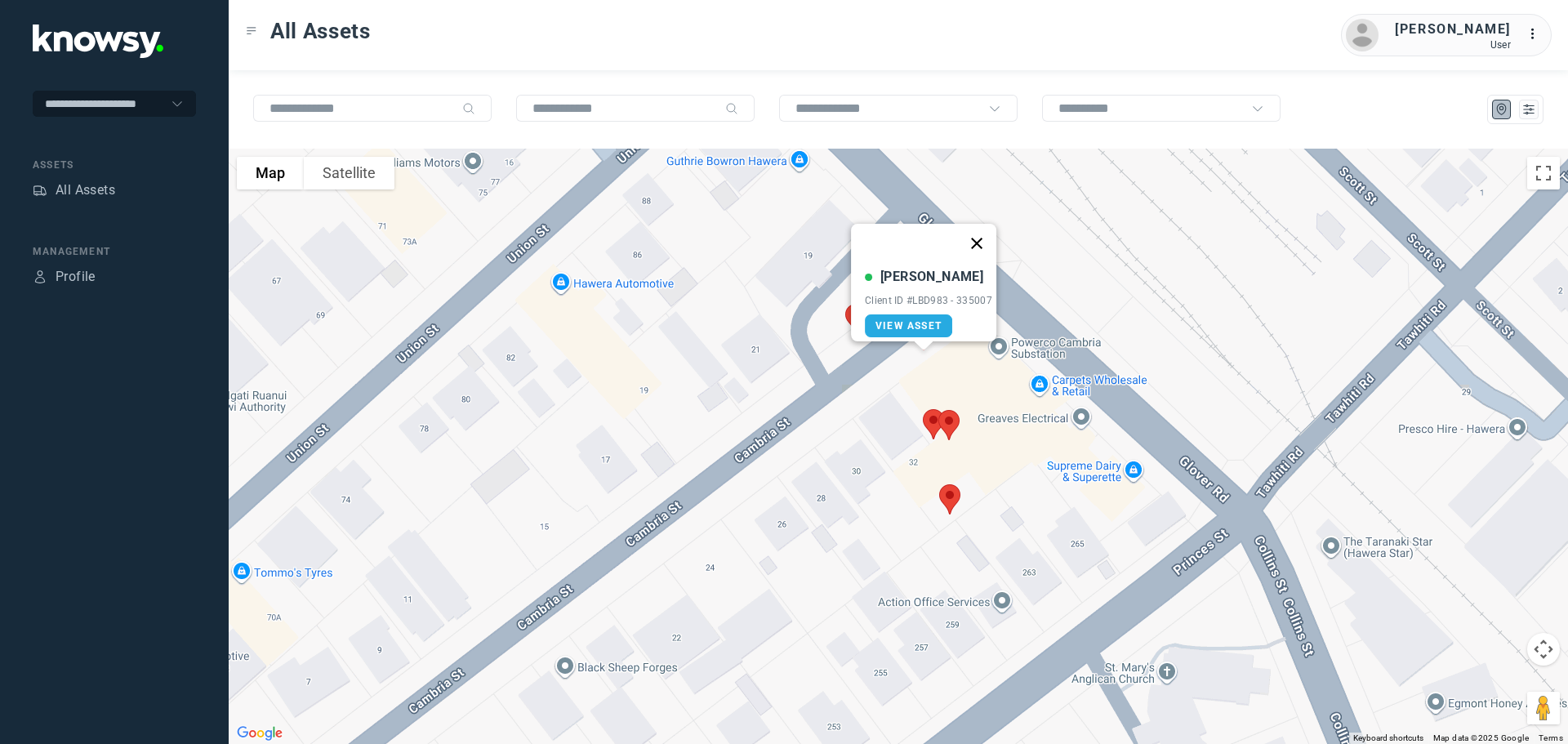
click at [981, 235] on button "Close" at bounding box center [976, 243] width 39 height 39
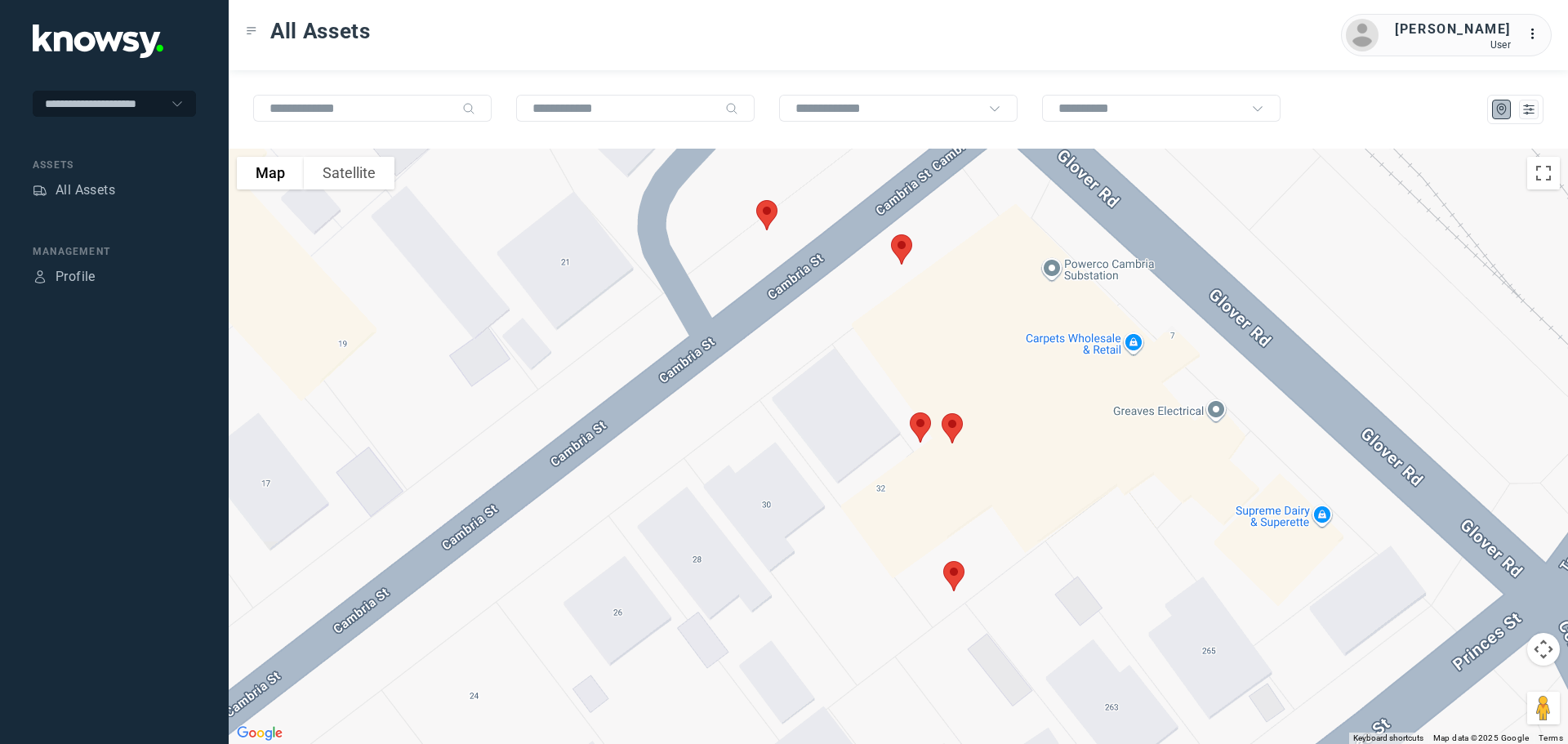
click at [959, 426] on img at bounding box center [952, 428] width 34 height 44
click at [1016, 323] on button "Close" at bounding box center [1006, 336] width 39 height 39
click at [921, 425] on img at bounding box center [921, 427] width 34 height 44
click at [978, 324] on button "Close" at bounding box center [974, 336] width 39 height 39
